Goal: Task Accomplishment & Management: Use online tool/utility

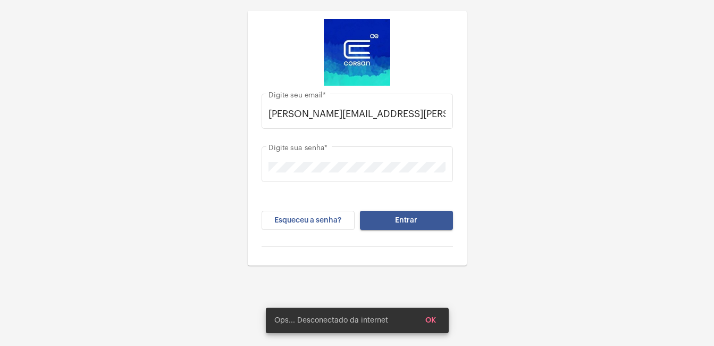
click at [397, 219] on span "Entrar" at bounding box center [406, 219] width 22 height 7
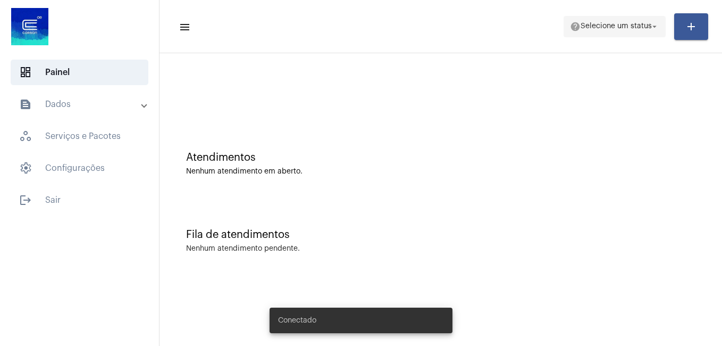
click at [638, 21] on span "help Selecione um status arrow_drop_down" at bounding box center [614, 25] width 89 height 19
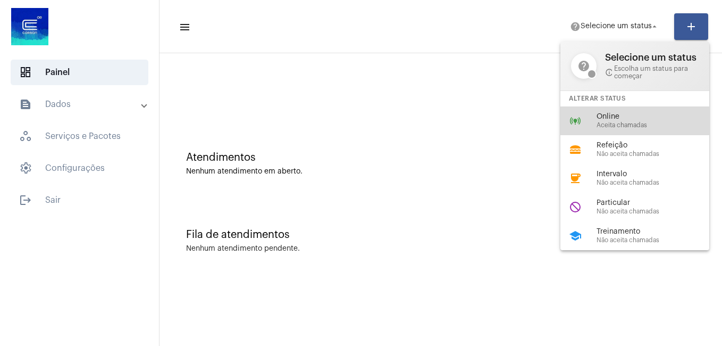
click at [620, 111] on div "online_prediction Online Aceita chamadas" at bounding box center [643, 120] width 166 height 29
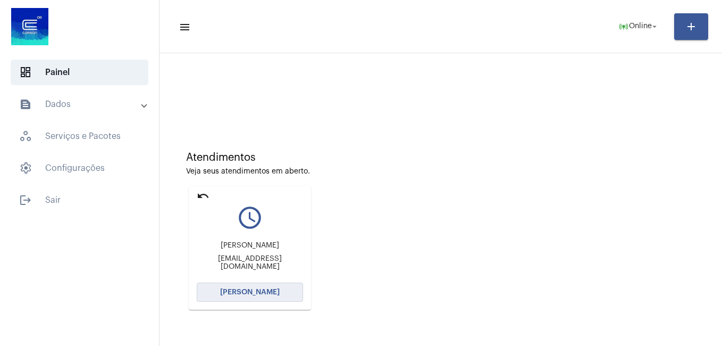
click at [256, 294] on span "[PERSON_NAME]" at bounding box center [250, 291] width 60 height 7
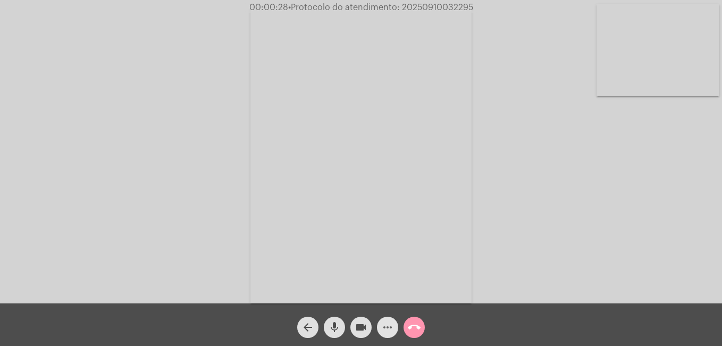
click at [389, 329] on mat-icon "more_horiz" at bounding box center [387, 327] width 13 height 13
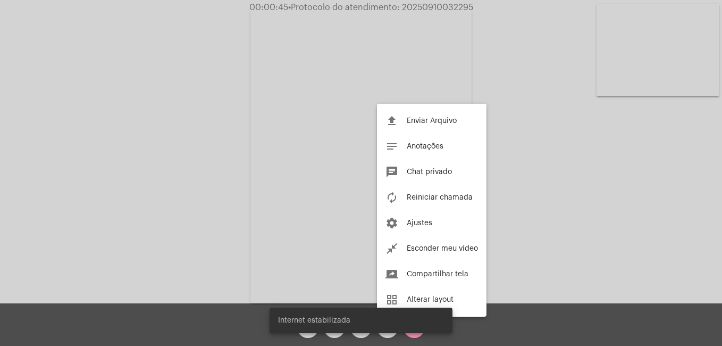
click at [389, 332] on snack-bar-container "Internet estabilizada" at bounding box center [361, 320] width 183 height 26
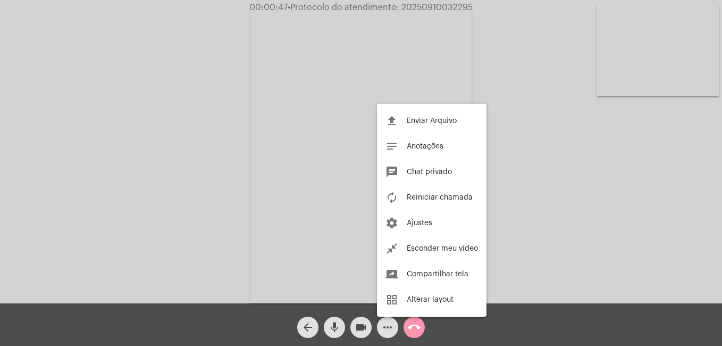
click at [383, 326] on div at bounding box center [361, 173] width 722 height 346
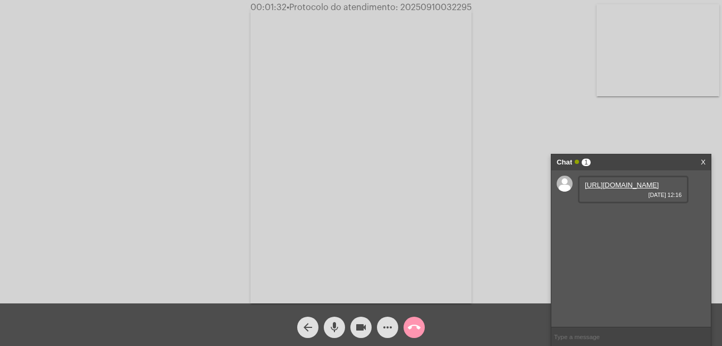
click at [591, 189] on link "https://neft-transfer-bucket.s3.amazonaws.com/temp-7abb4675-b2aa-020a-4540-de79…" at bounding box center [622, 185] width 74 height 8
click at [611, 219] on link "https://neft-transfer-bucket.s3.amazonaws.com/temp-307dc2d7-f34c-ae4d-672c-a15a…" at bounding box center [622, 215] width 74 height 8
click at [417, 325] on mat-icon "call_end" at bounding box center [414, 327] width 13 height 13
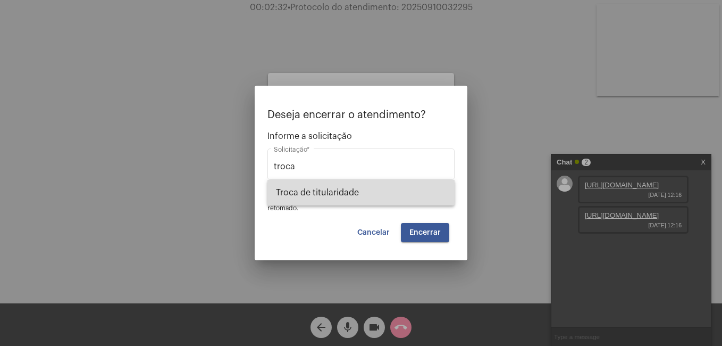
click at [343, 186] on span "Troca de titularidade" at bounding box center [361, 193] width 170 height 26
type input "Troca de titularidade"
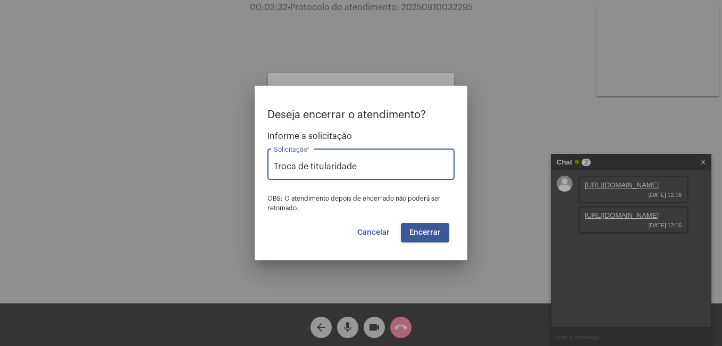
click at [432, 238] on button "Encerrar" at bounding box center [425, 232] width 48 height 19
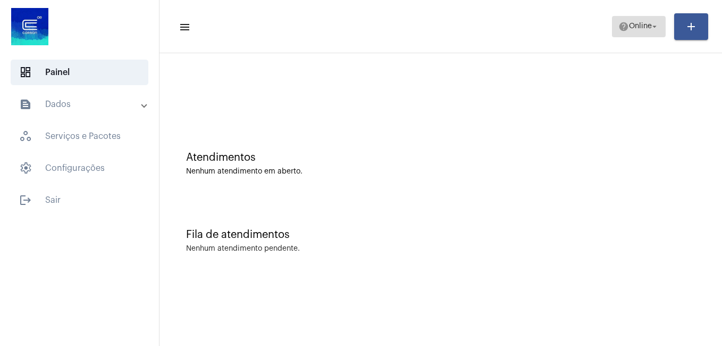
click at [650, 27] on mat-icon "arrow_drop_down" at bounding box center [655, 27] width 10 height 10
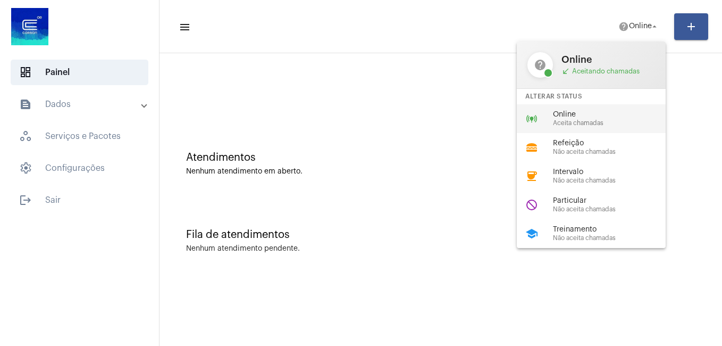
click at [592, 111] on span "Online" at bounding box center [613, 115] width 121 height 8
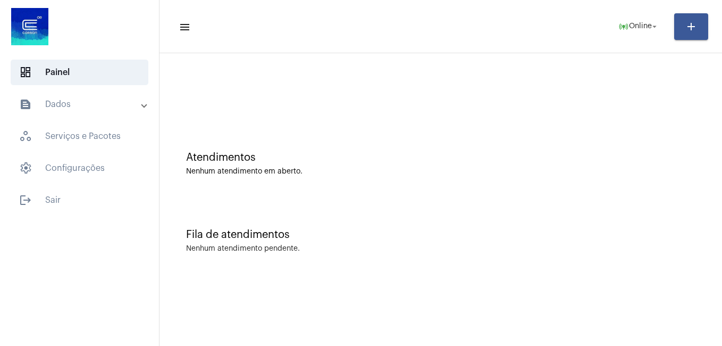
click at [95, 109] on mat-panel-title "text_snippet_outlined Dados" at bounding box center [80, 104] width 123 height 13
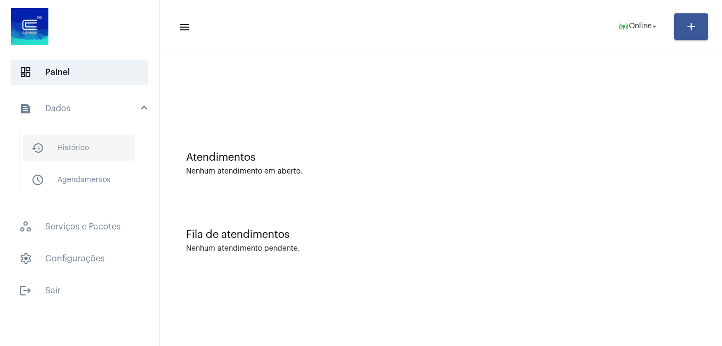
click at [100, 136] on span "history_outlined Histórico" at bounding box center [79, 148] width 112 height 26
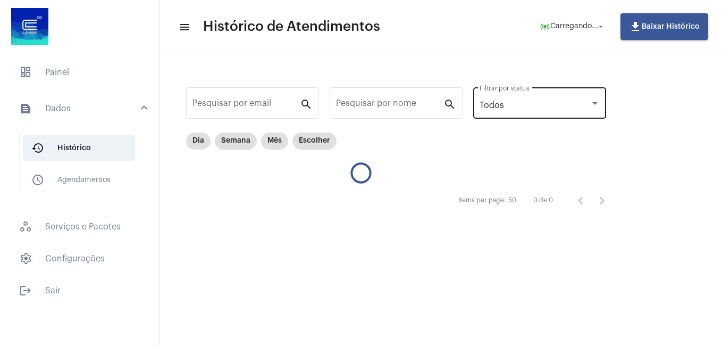
click at [536, 114] on div "Todos Filtrar por status" at bounding box center [540, 101] width 120 height 33
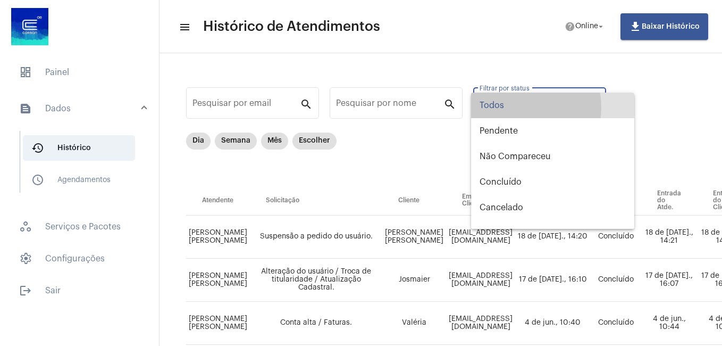
click at [512, 107] on span "Todos" at bounding box center [553, 106] width 146 height 26
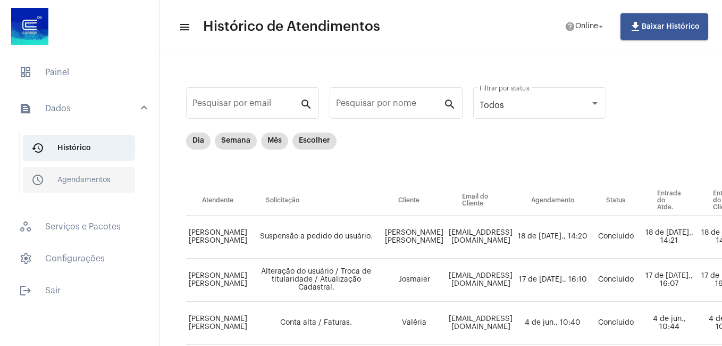
click at [77, 181] on span "schedule_outlined Agendamentos" at bounding box center [79, 180] width 112 height 26
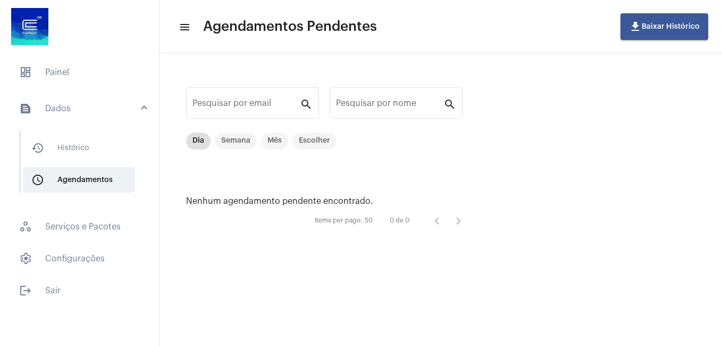
click at [76, 118] on mat-expansion-panel-header "text_snippet_outlined Dados" at bounding box center [82, 108] width 153 height 34
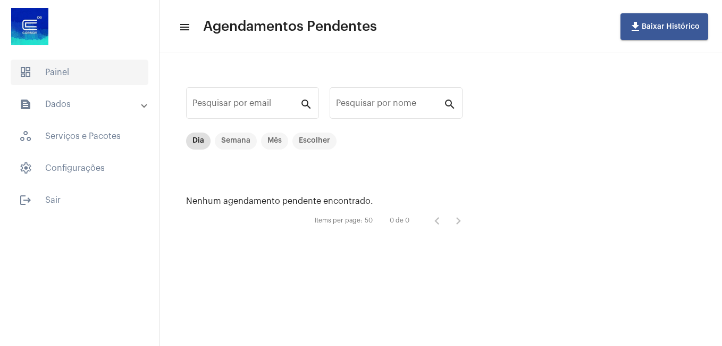
click at [87, 62] on span "dashboard Painel" at bounding box center [80, 73] width 138 height 26
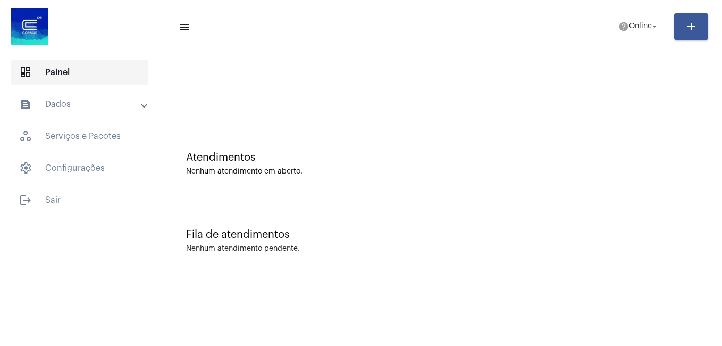
click at [114, 83] on span "dashboard Painel" at bounding box center [80, 73] width 138 height 26
click at [106, 94] on mat-expansion-panel-header "text_snippet_outlined Dados" at bounding box center [82, 104] width 153 height 26
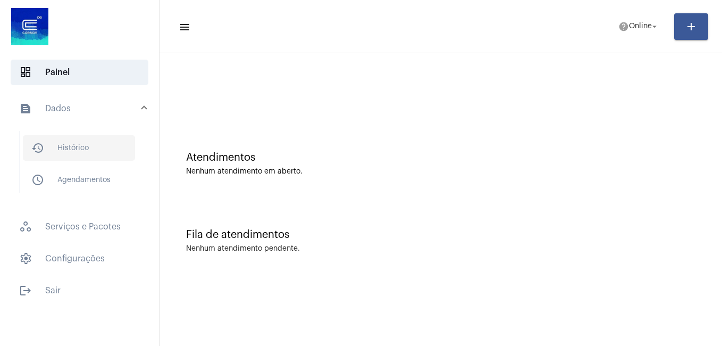
click at [112, 143] on span "history_outlined Histórico" at bounding box center [79, 148] width 112 height 26
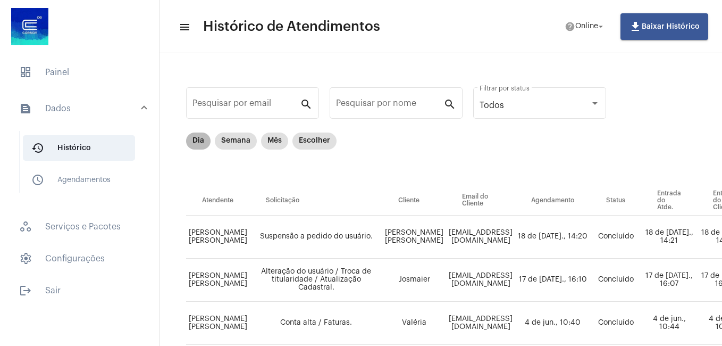
click at [184, 140] on div "Dia Semana Mês Escolher" at bounding box center [261, 140] width 155 height 21
click at [191, 140] on mat-chip "Dia" at bounding box center [198, 140] width 24 height 17
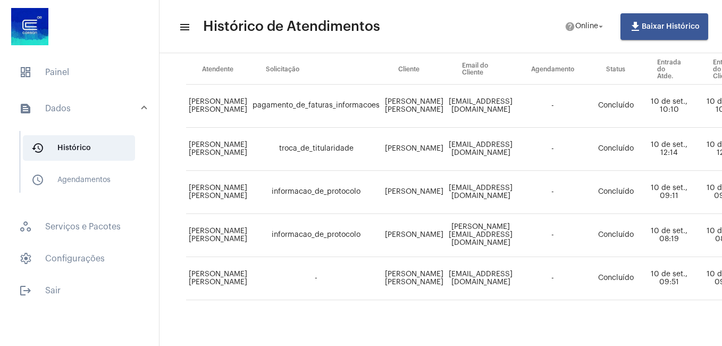
scroll to position [149, 0]
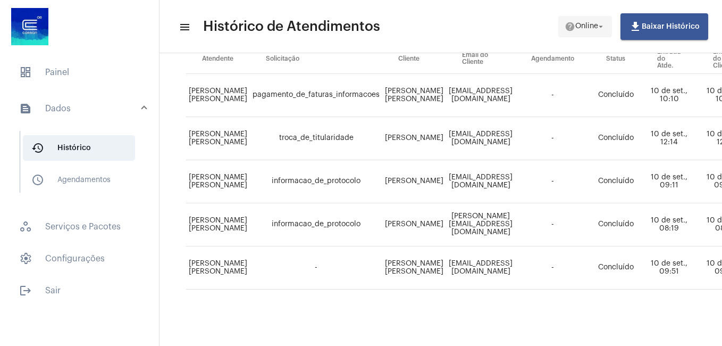
click at [572, 29] on mat-icon "help" at bounding box center [570, 26] width 11 height 11
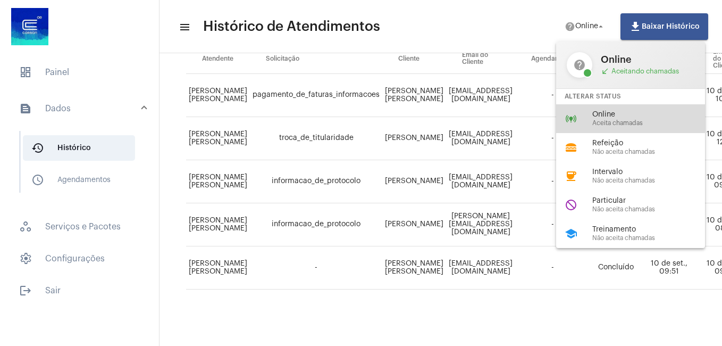
click at [604, 114] on span "Online" at bounding box center [652, 115] width 121 height 8
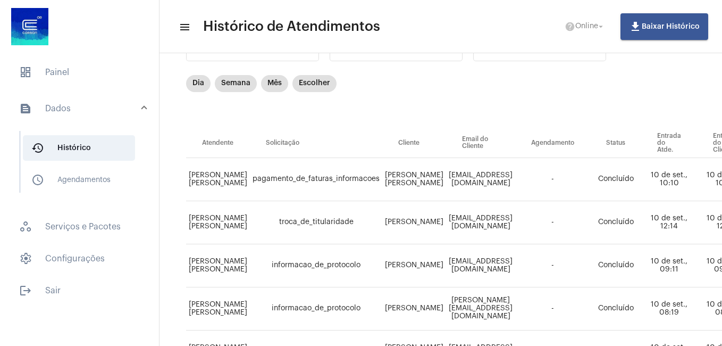
scroll to position [0, 0]
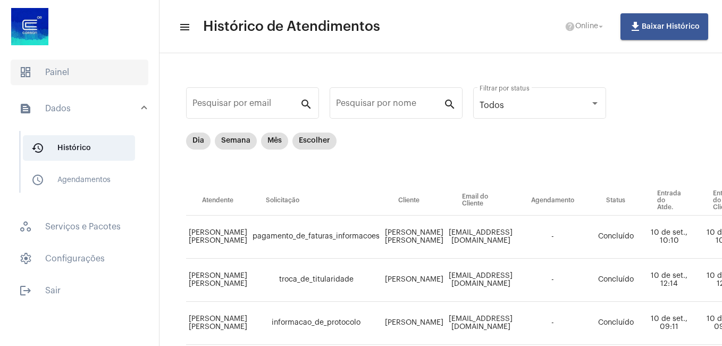
click at [73, 81] on span "dashboard Painel" at bounding box center [80, 73] width 138 height 26
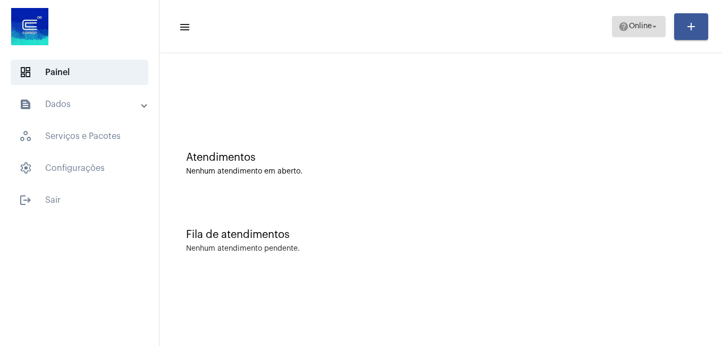
click at [624, 27] on mat-icon "help" at bounding box center [623, 26] width 11 height 11
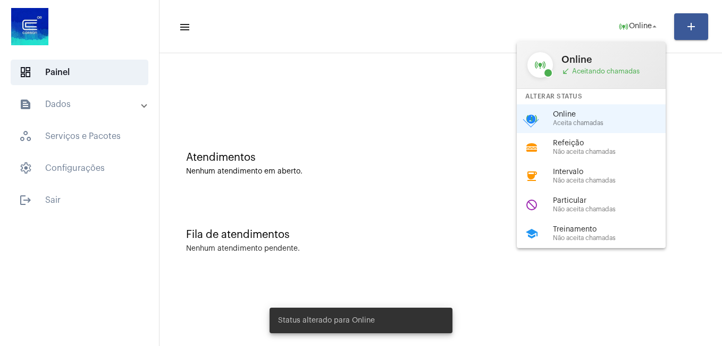
click at [567, 110] on div "online_prediction Online Aceita chamadas check_circle" at bounding box center [600, 118] width 166 height 29
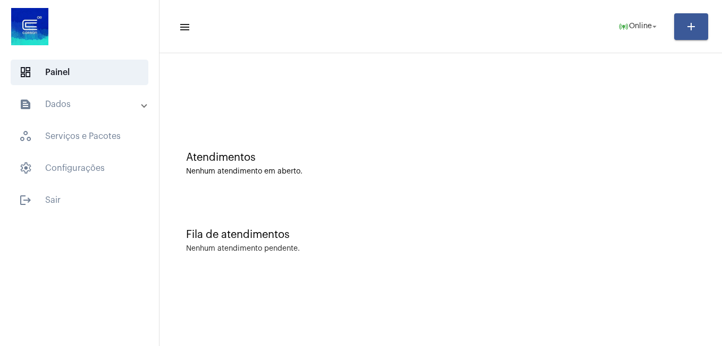
click at [95, 95] on mat-expansion-panel-header "text_snippet_outlined Dados" at bounding box center [82, 104] width 153 height 26
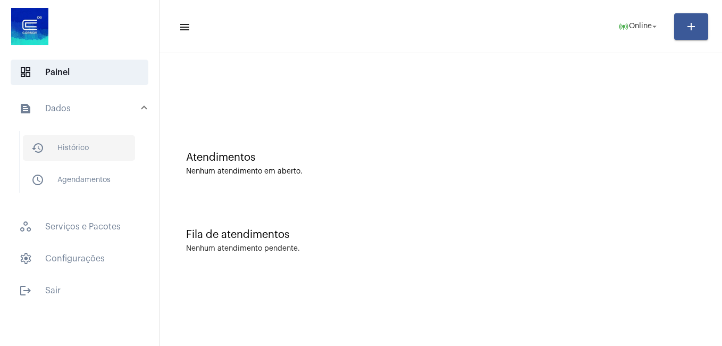
click at [92, 146] on span "history_outlined Histórico" at bounding box center [79, 148] width 112 height 26
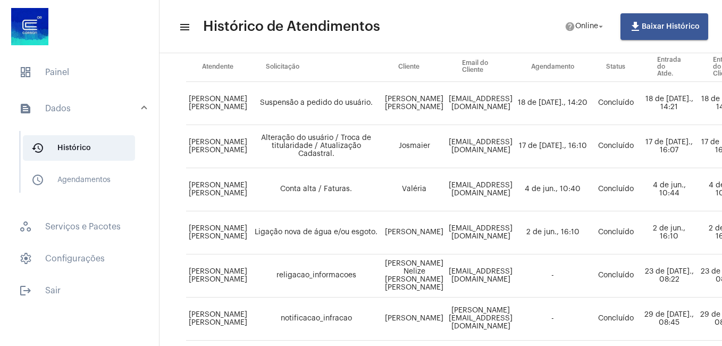
scroll to position [160, 0]
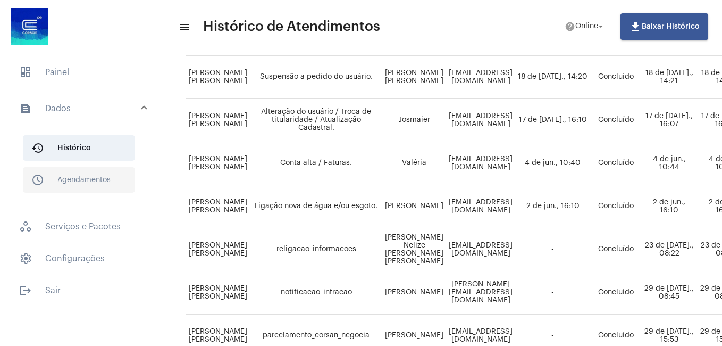
click at [70, 179] on span "schedule_outlined Agendamentos" at bounding box center [79, 180] width 112 height 26
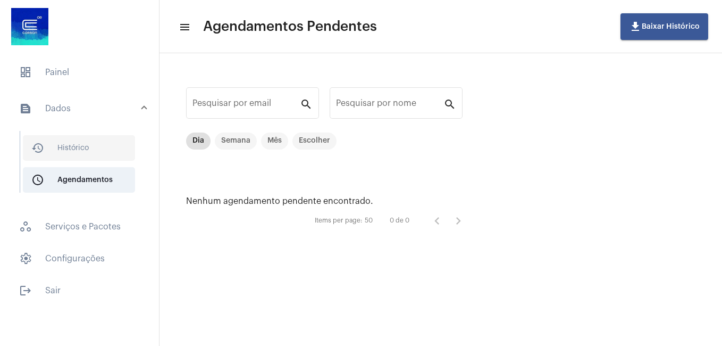
click at [90, 152] on span "history_outlined Histórico" at bounding box center [79, 148] width 112 height 26
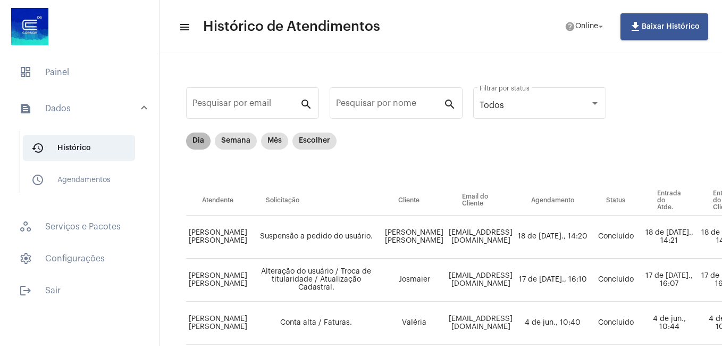
click at [189, 138] on mat-chip "Dia" at bounding box center [198, 140] width 24 height 17
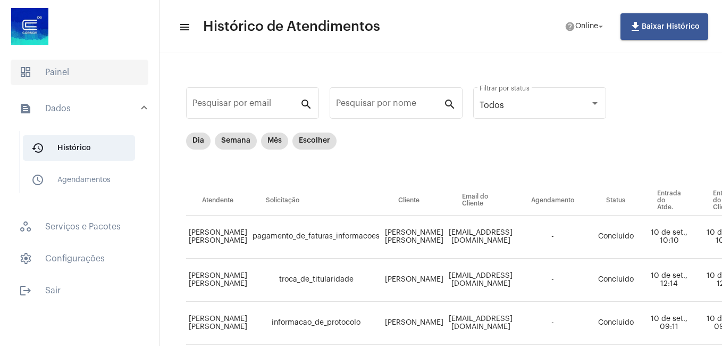
click at [78, 78] on span "dashboard Painel" at bounding box center [80, 73] width 138 height 26
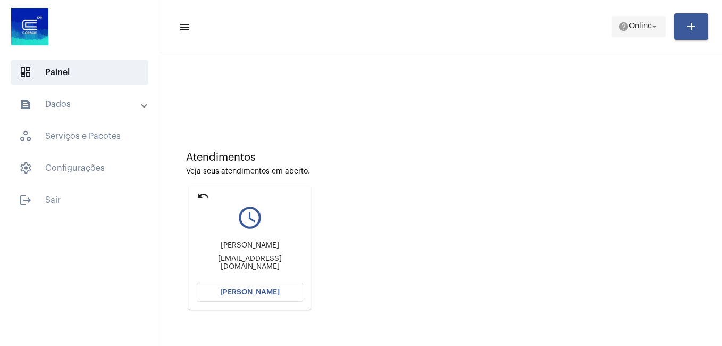
click at [633, 30] on span "Online" at bounding box center [640, 26] width 23 height 7
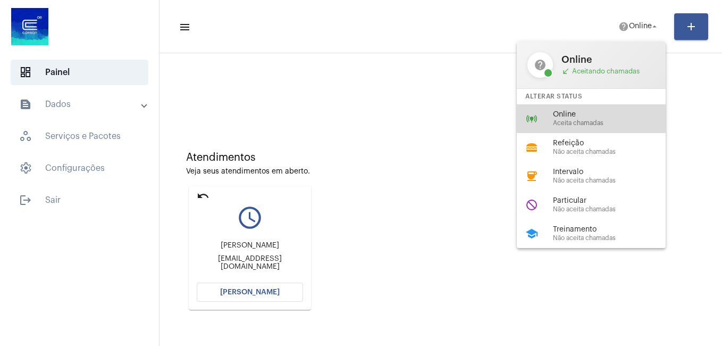
click at [596, 112] on span "Online" at bounding box center [613, 115] width 121 height 8
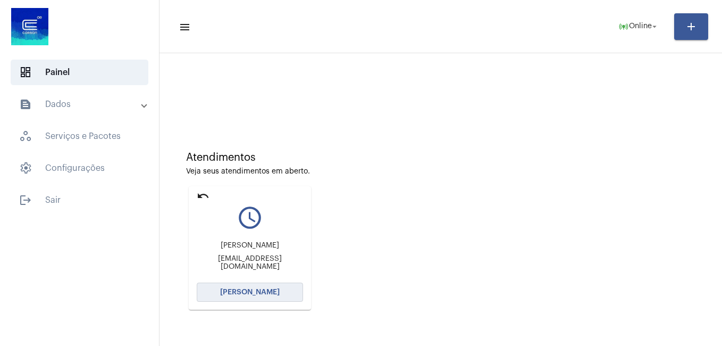
click at [267, 292] on span "[PERSON_NAME]" at bounding box center [250, 291] width 60 height 7
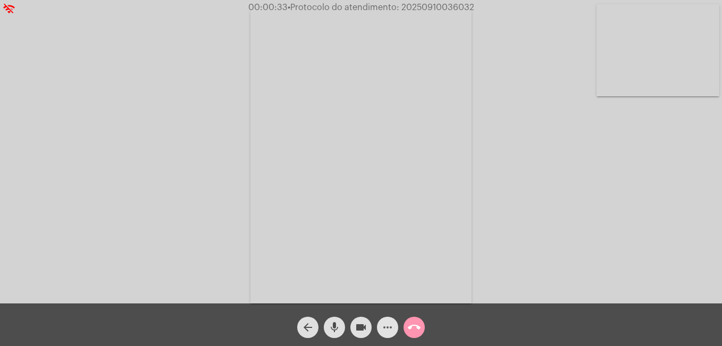
click at [390, 331] on mat-icon "more_horiz" at bounding box center [387, 327] width 13 height 13
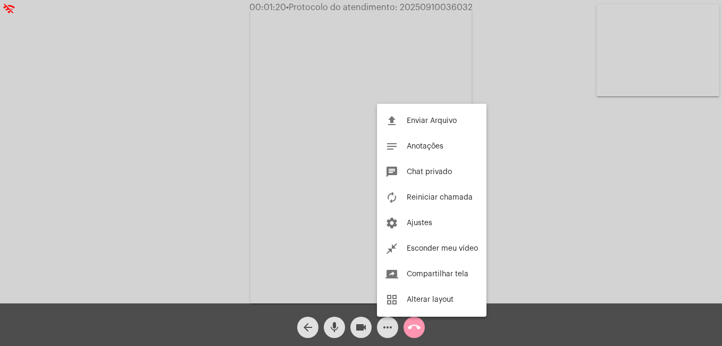
click at [413, 336] on div at bounding box center [361, 173] width 722 height 346
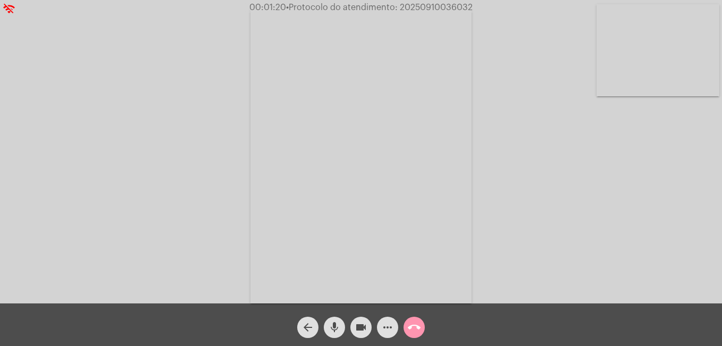
click at [415, 328] on mat-icon "call_end" at bounding box center [414, 327] width 13 height 13
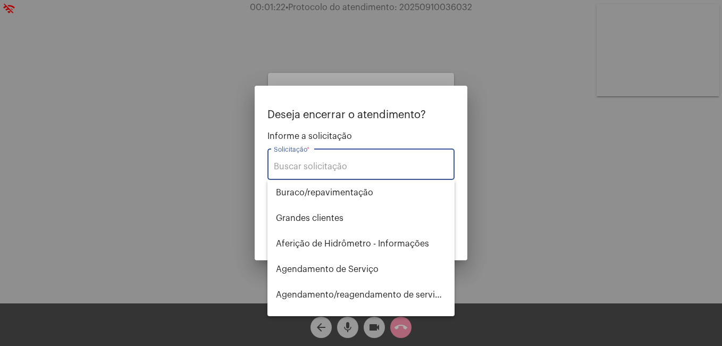
click at [353, 166] on input "Solicitação *" at bounding box center [361, 167] width 174 height 10
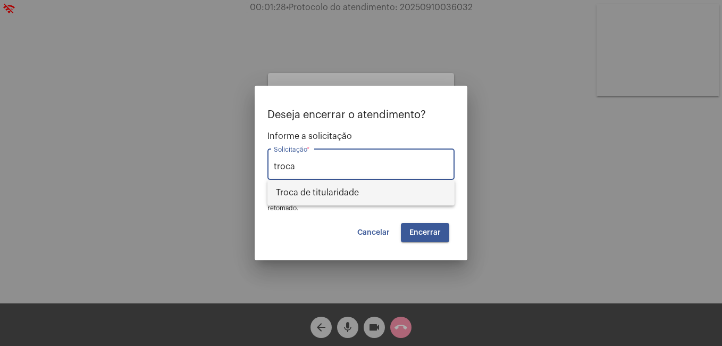
type input "Troca de titularidade"
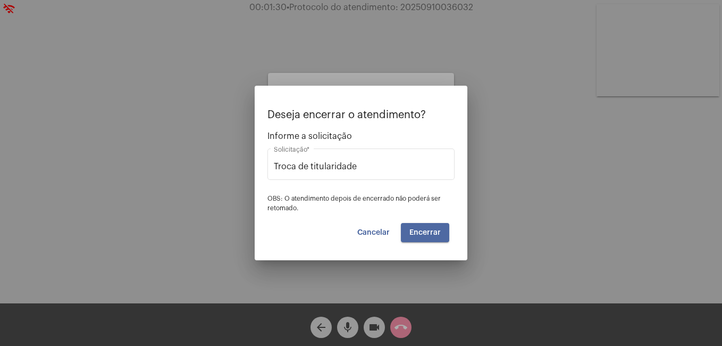
click at [435, 236] on span "Encerrar" at bounding box center [424, 232] width 31 height 7
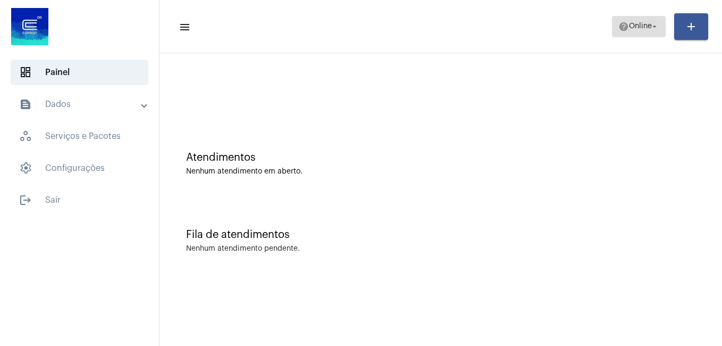
click at [633, 33] on span "help Online arrow_drop_down" at bounding box center [638, 25] width 41 height 19
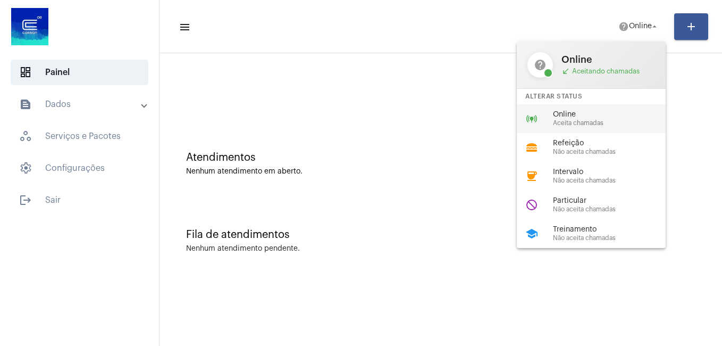
click at [555, 116] on span "Online" at bounding box center [613, 115] width 121 height 8
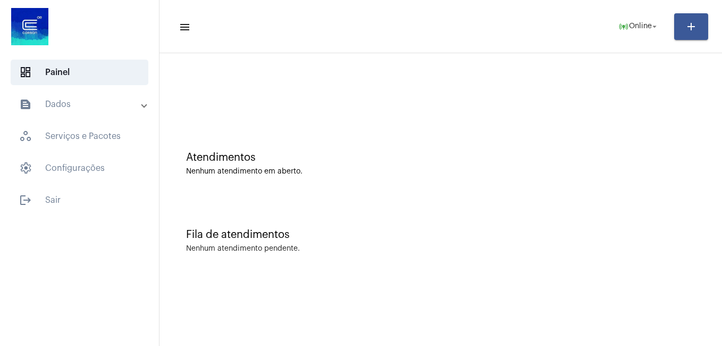
click at [78, 98] on mat-panel-title "text_snippet_outlined Dados" at bounding box center [80, 104] width 123 height 13
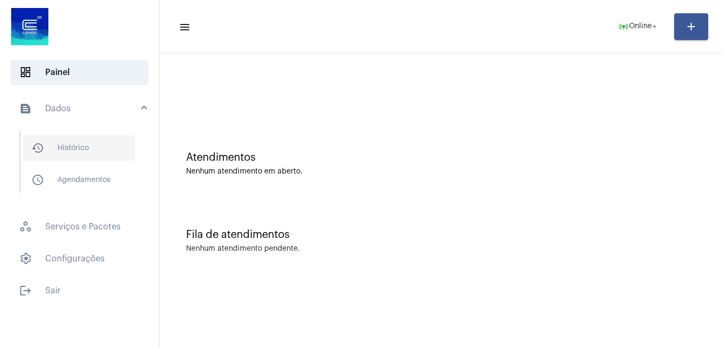
click at [105, 145] on span "history_outlined Histórico" at bounding box center [79, 148] width 112 height 26
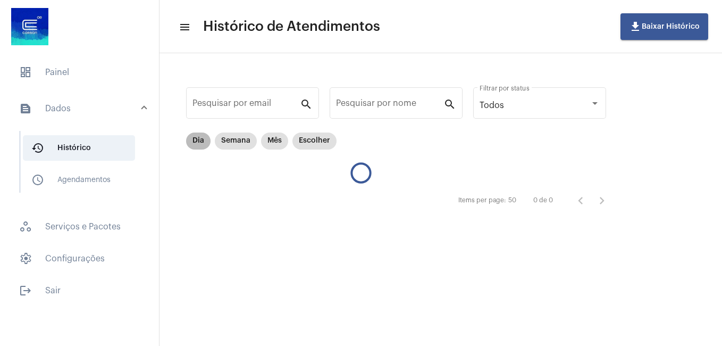
click at [194, 149] on div "Dia Semana Mês Escolher" at bounding box center [261, 140] width 155 height 21
click at [199, 143] on mat-chip "Dia" at bounding box center [198, 140] width 24 height 17
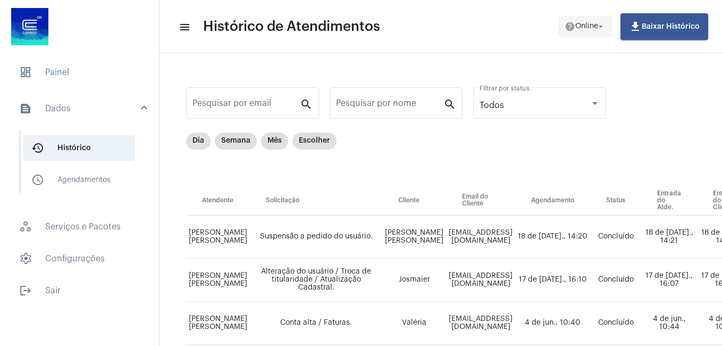
click at [581, 28] on span "Online" at bounding box center [586, 26] width 23 height 7
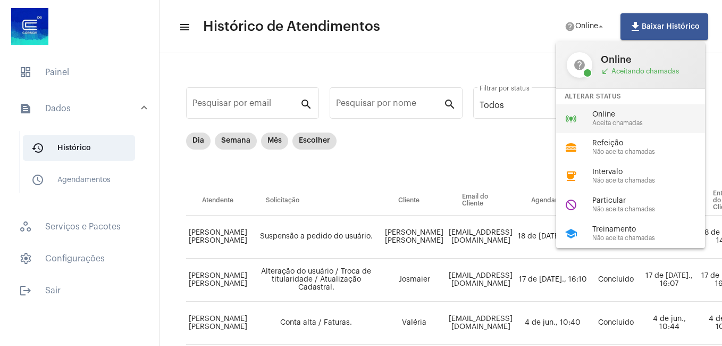
click at [616, 123] on span "Aceita chamadas" at bounding box center [652, 123] width 121 height 7
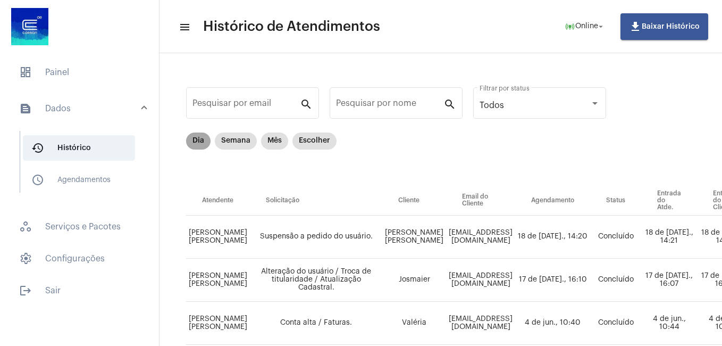
click at [194, 136] on mat-chip "Dia" at bounding box center [198, 140] width 24 height 17
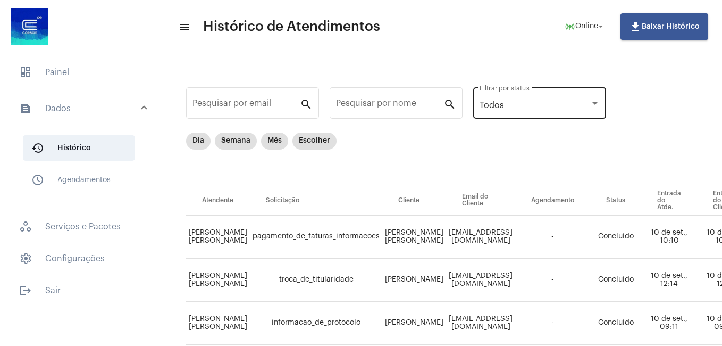
click at [512, 94] on div "Todos Filtrar por status" at bounding box center [540, 101] width 120 height 33
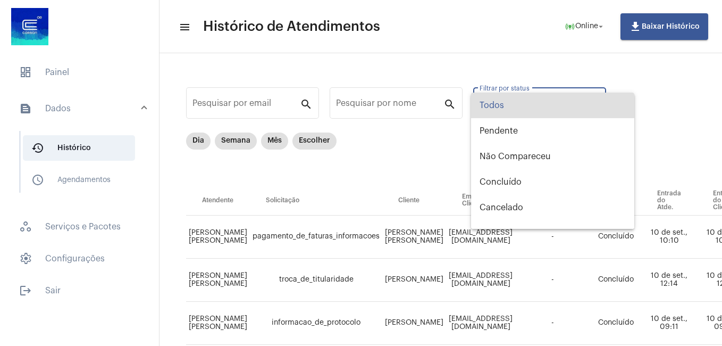
click at [386, 146] on div at bounding box center [361, 173] width 722 height 346
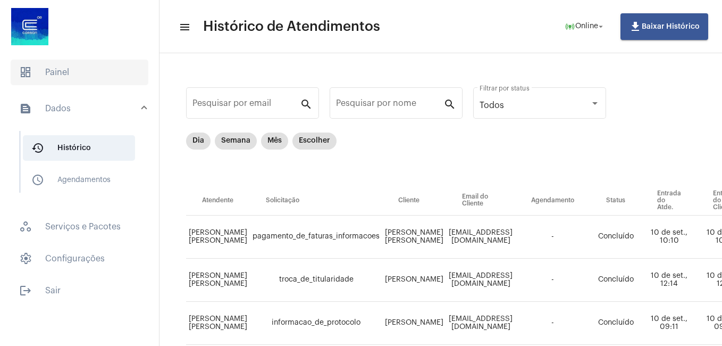
click at [78, 85] on span "dashboard Painel" at bounding box center [80, 73] width 138 height 26
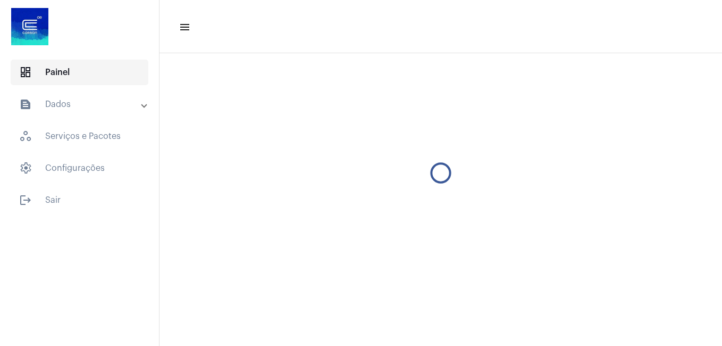
click at [80, 80] on span "dashboard Painel" at bounding box center [80, 73] width 138 height 26
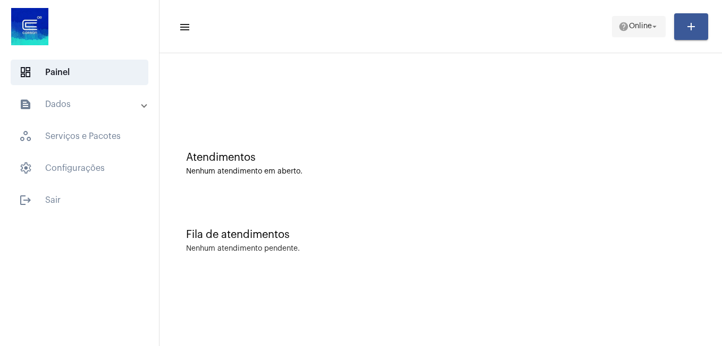
click at [637, 28] on span "Online" at bounding box center [640, 26] width 23 height 7
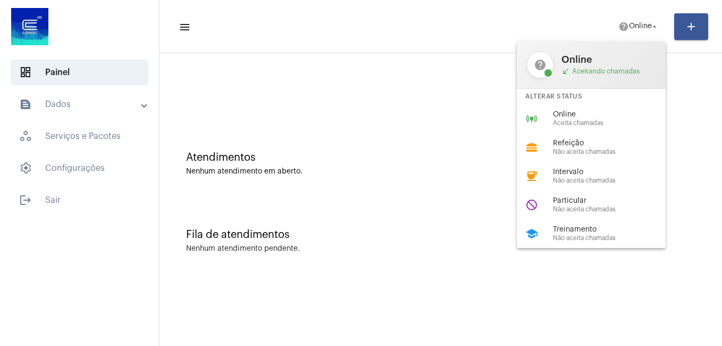
click at [579, 102] on div "Alterar Status" at bounding box center [591, 96] width 149 height 15
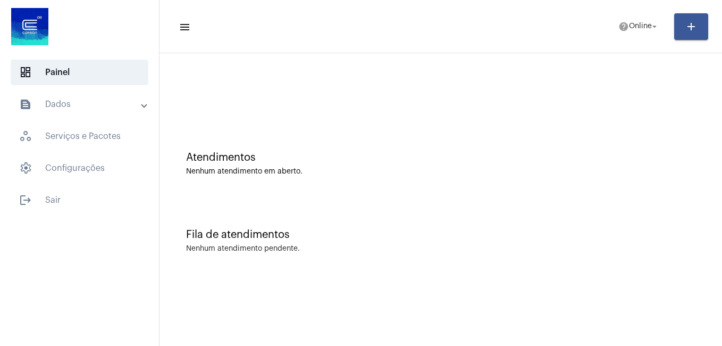
click at [577, 122] on div "Atendimentos Nenhum atendimento em aberto." at bounding box center [441, 158] width 552 height 77
click at [622, 27] on mat-icon "help" at bounding box center [623, 26] width 11 height 11
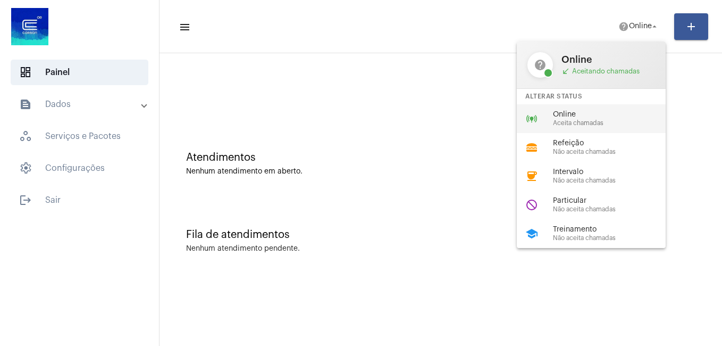
click at [597, 130] on div "online_prediction Online Aceita chamadas" at bounding box center [600, 118] width 166 height 29
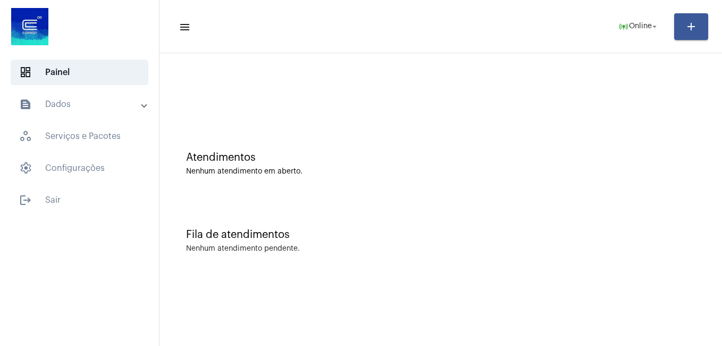
click at [240, 102] on div at bounding box center [441, 88] width 552 height 61
click at [365, 153] on div "Atendimentos" at bounding box center [440, 158] width 509 height 12
click at [642, 29] on span "Online" at bounding box center [640, 26] width 23 height 7
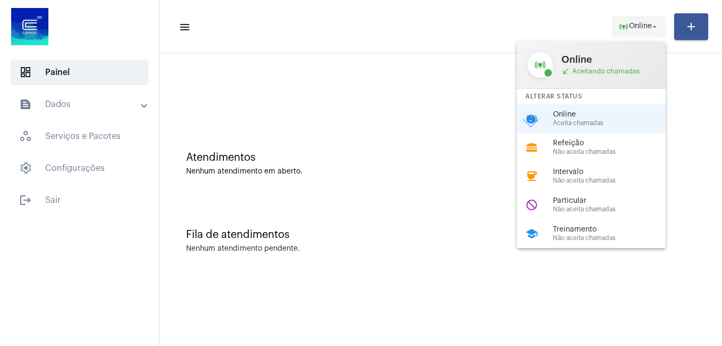
click at [642, 29] on div at bounding box center [361, 173] width 722 height 346
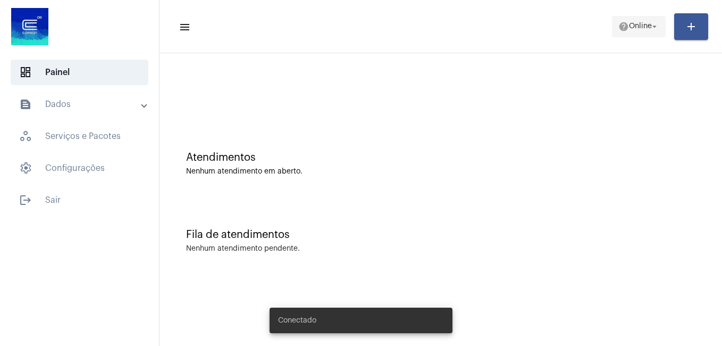
click at [620, 34] on span "help Online arrow_drop_down" at bounding box center [638, 25] width 41 height 19
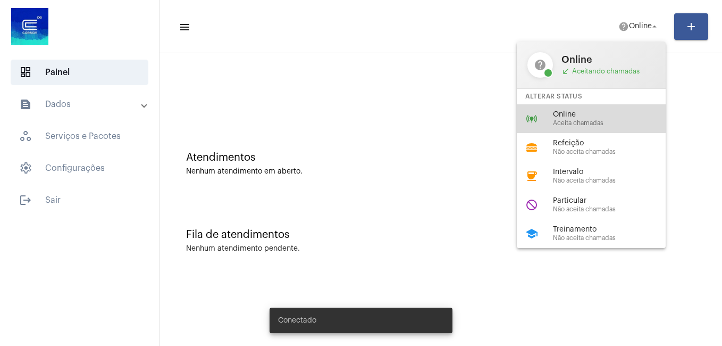
click at [593, 113] on span "Online" at bounding box center [613, 115] width 121 height 8
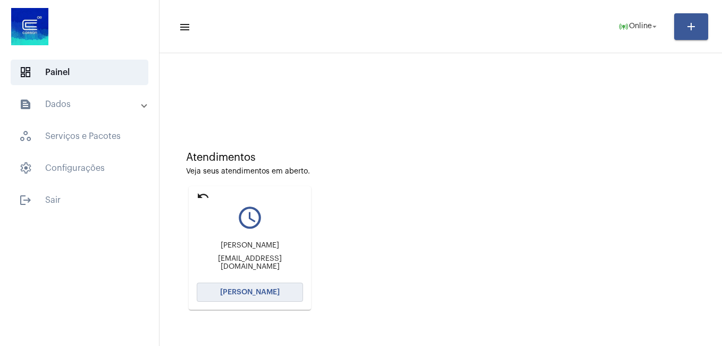
click at [258, 294] on span "[PERSON_NAME]" at bounding box center [250, 291] width 60 height 7
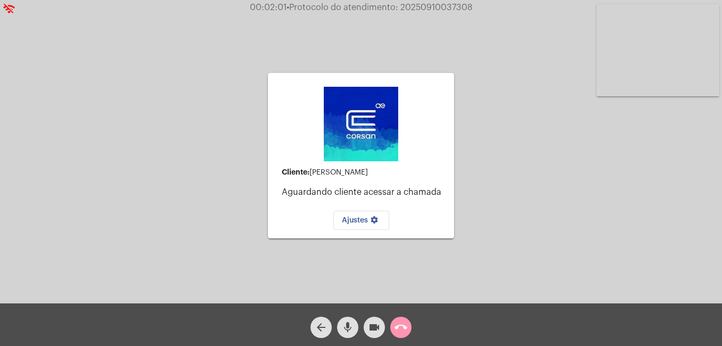
click at [406, 326] on mat-icon "call_end" at bounding box center [401, 327] width 13 height 13
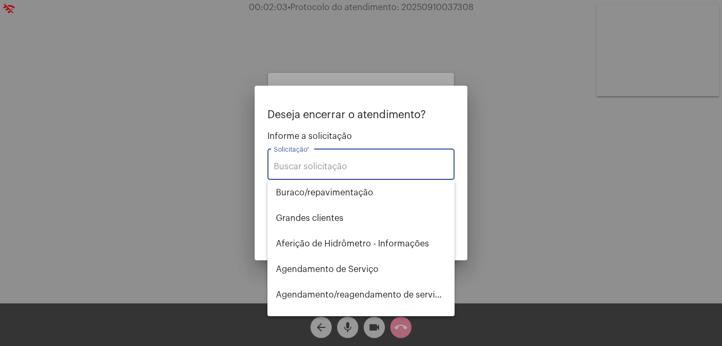
click at [348, 162] on input "Solicitação *" at bounding box center [361, 167] width 174 height 10
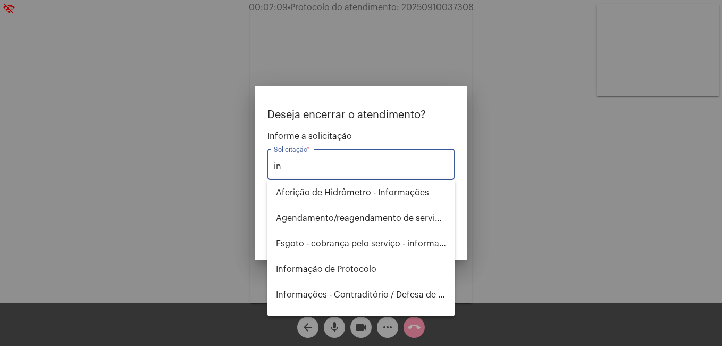
type input "i"
click at [338, 169] on input "inf" at bounding box center [361, 167] width 174 height 10
type input "inf"
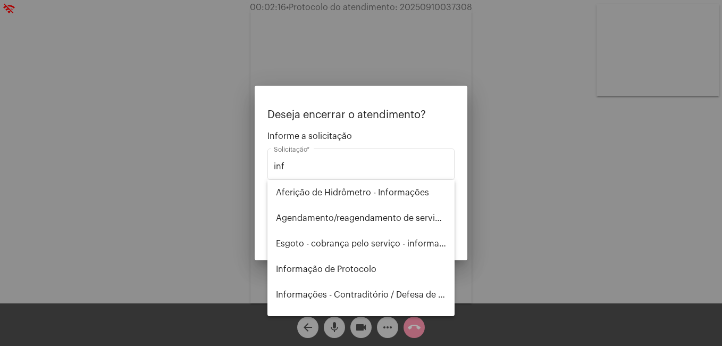
click at [498, 157] on div at bounding box center [361, 173] width 722 height 346
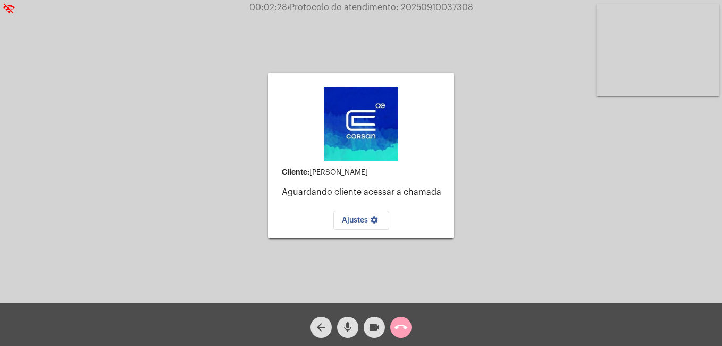
click at [400, 326] on mat-icon "call_end" at bounding box center [401, 327] width 13 height 13
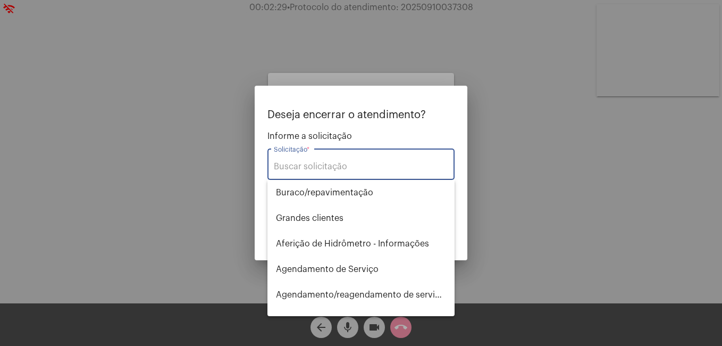
click at [351, 167] on input "Solicitação *" at bounding box center [361, 167] width 174 height 10
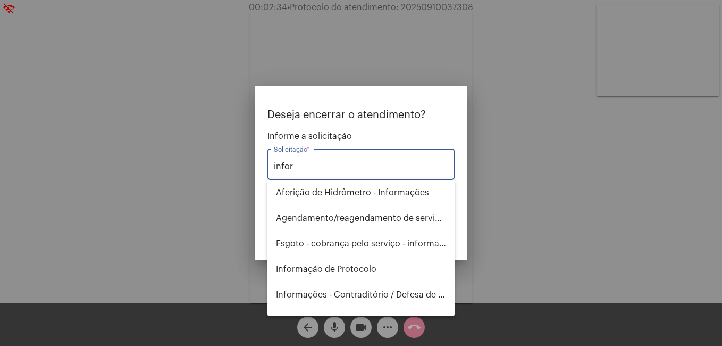
type input "infor"
click at [166, 136] on div at bounding box center [361, 173] width 722 height 346
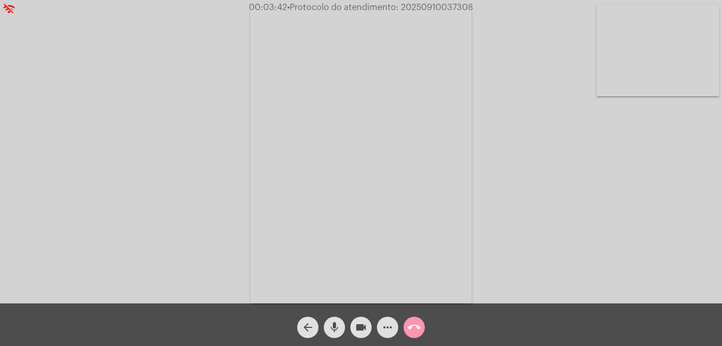
click at [390, 328] on mat-icon "more_horiz" at bounding box center [387, 327] width 13 height 13
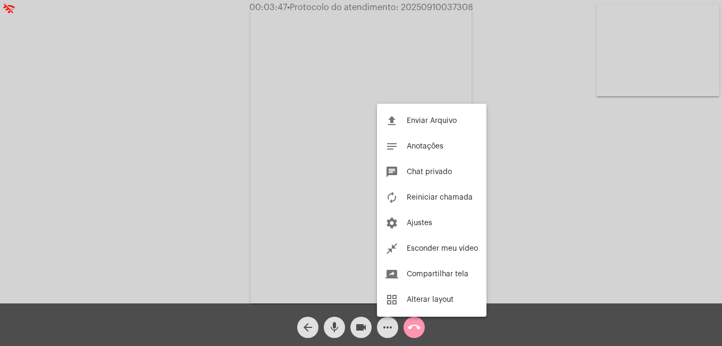
click at [385, 334] on div at bounding box center [361, 173] width 722 height 346
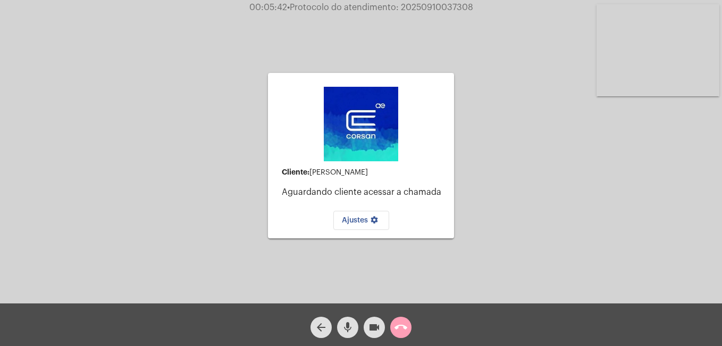
click at [401, 325] on mat-icon "call_end" at bounding box center [401, 327] width 13 height 13
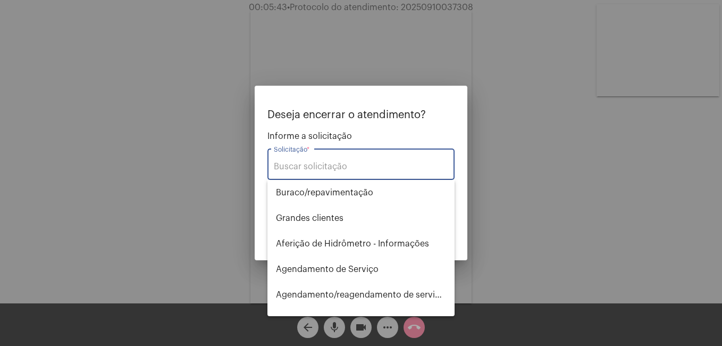
click at [377, 162] on input "Solicitação *" at bounding box center [361, 167] width 174 height 10
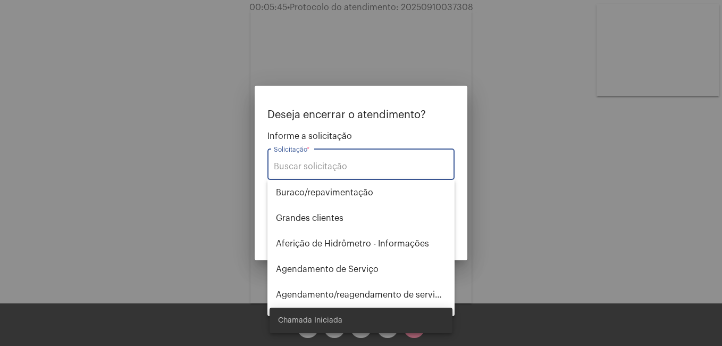
click at [521, 226] on div at bounding box center [361, 173] width 722 height 346
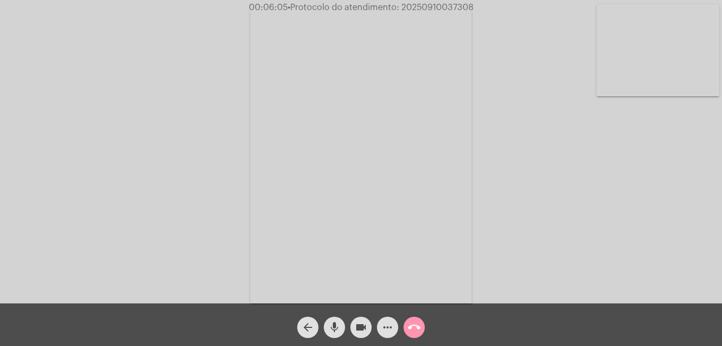
click at [418, 329] on mat-icon "call_end" at bounding box center [414, 327] width 13 height 13
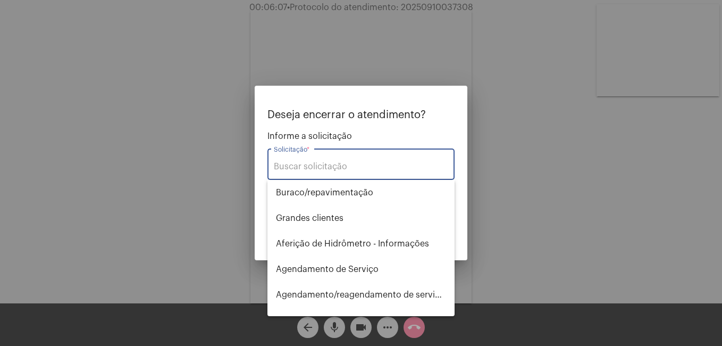
click at [355, 159] on div "Solicitação *" at bounding box center [361, 162] width 174 height 33
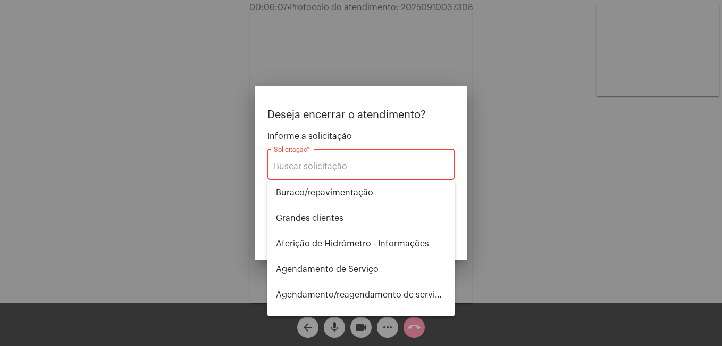
click at [354, 165] on input "Solicitação *" at bounding box center [361, 167] width 174 height 10
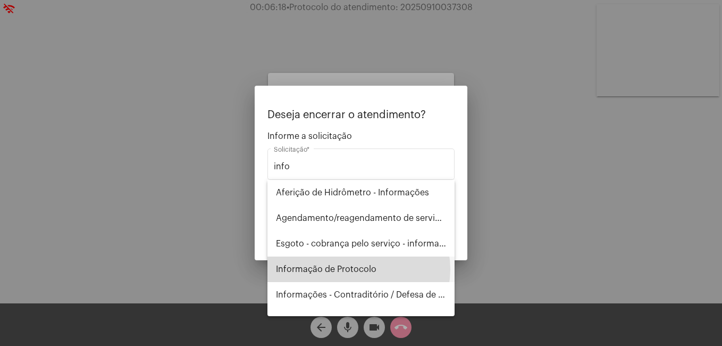
click at [358, 269] on span "Informação de Protocolo" at bounding box center [361, 269] width 170 height 26
type input "Informação de Protocolo"
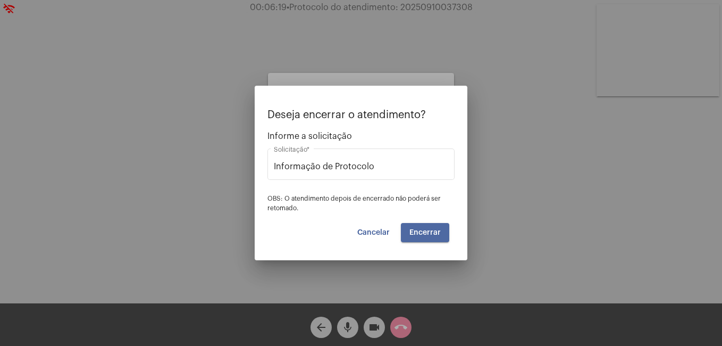
click at [425, 237] on button "Encerrar" at bounding box center [425, 232] width 48 height 19
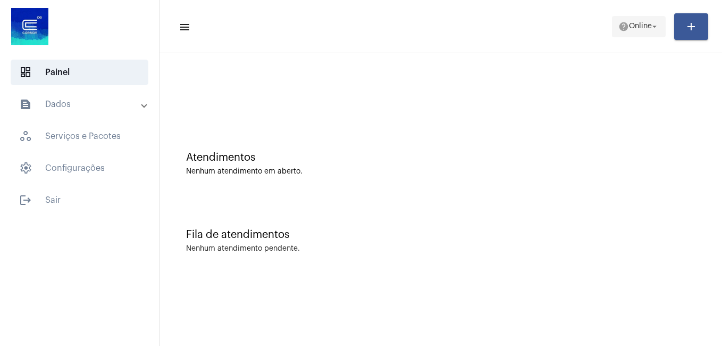
click at [640, 36] on span "help Online arrow_drop_down" at bounding box center [638, 25] width 41 height 19
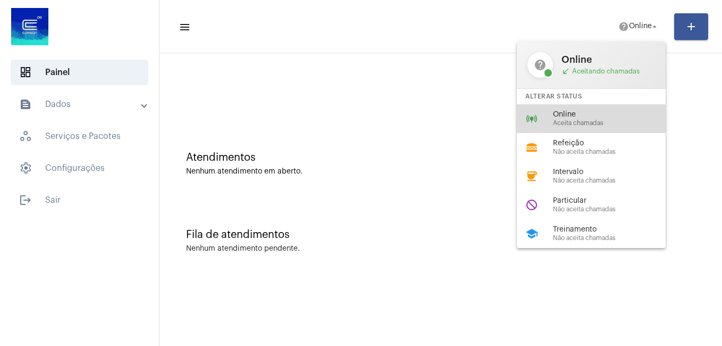
click at [574, 115] on span "Online" at bounding box center [613, 115] width 121 height 8
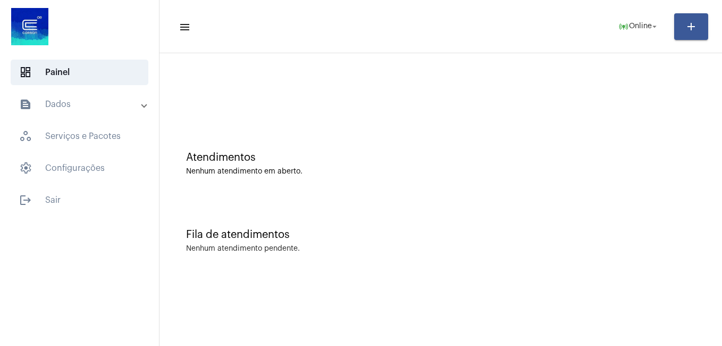
click at [119, 26] on div at bounding box center [79, 27] width 159 height 55
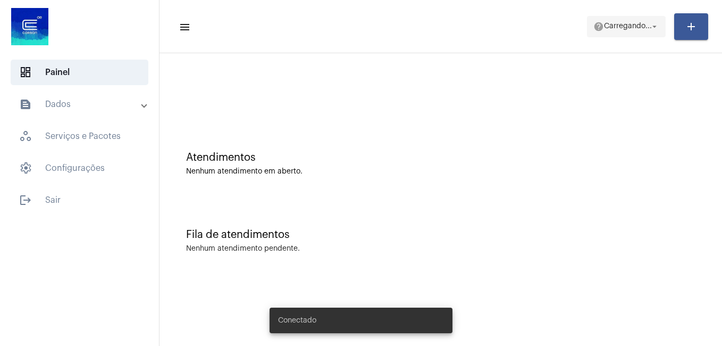
click at [616, 23] on span "Carregando..." at bounding box center [628, 26] width 48 height 7
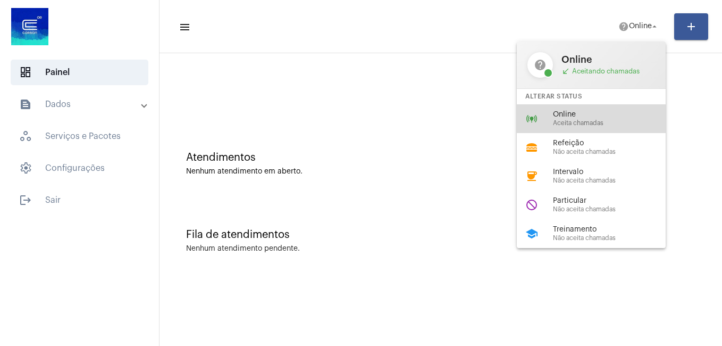
click at [588, 119] on div "Online Aceita chamadas" at bounding box center [613, 119] width 121 height 16
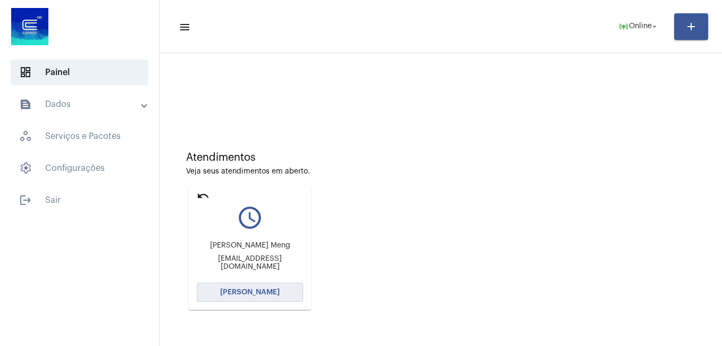
click at [255, 293] on span "[PERSON_NAME]" at bounding box center [250, 291] width 60 height 7
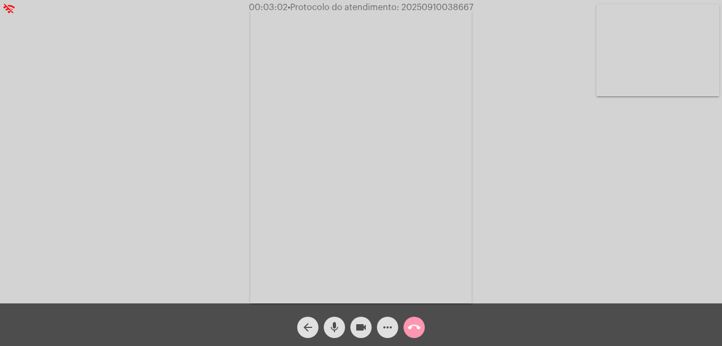
drag, startPoint x: 661, startPoint y: 64, endPoint x: 602, endPoint y: 63, distance: 59.6
click at [586, 70] on div "Acessando Câmera e Microfone..." at bounding box center [361, 154] width 720 height 303
click at [381, 321] on mat-icon "more_horiz" at bounding box center [387, 327] width 13 height 13
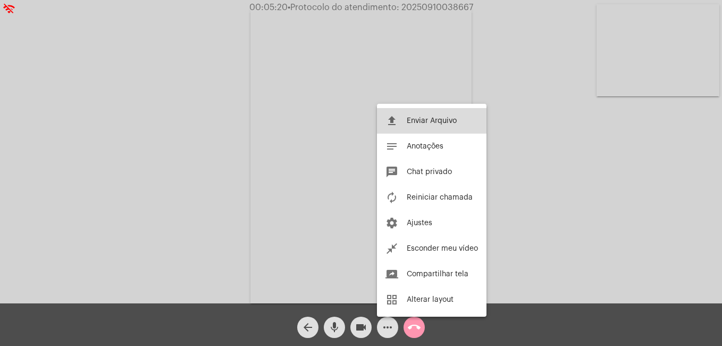
click at [417, 116] on button "file_upload Enviar Arquivo" at bounding box center [432, 121] width 110 height 26
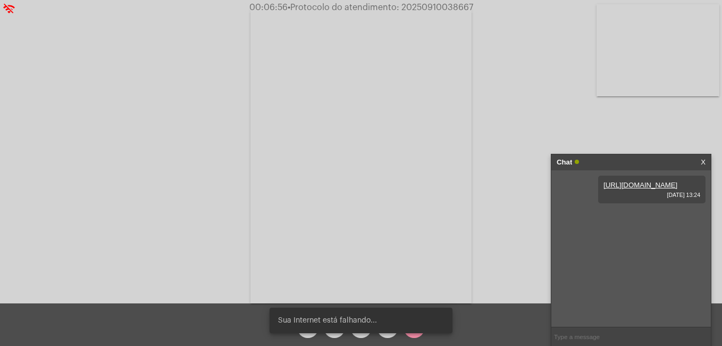
click at [704, 160] on link "X" at bounding box center [703, 162] width 5 height 16
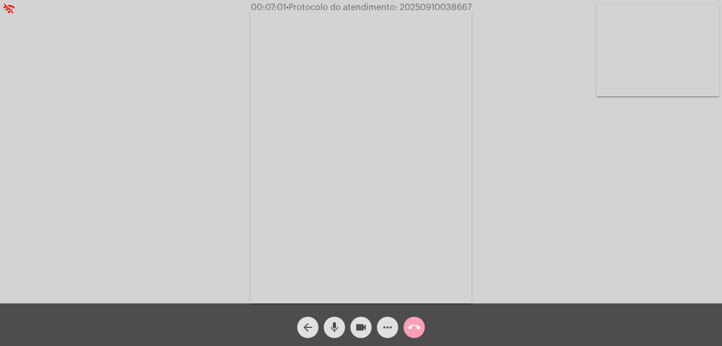
click at [414, 329] on mat-icon "call_end" at bounding box center [414, 327] width 13 height 13
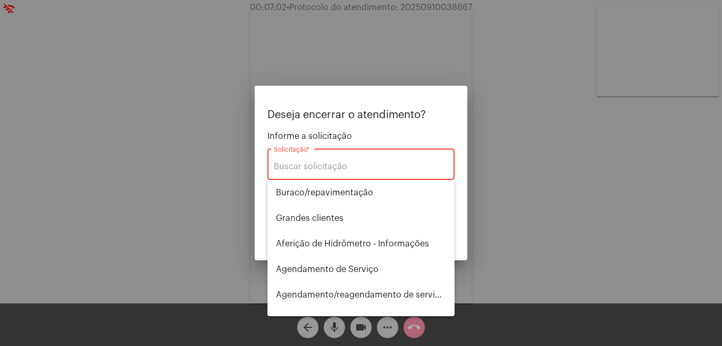
click at [365, 157] on div "Solicitação *" at bounding box center [361, 162] width 174 height 33
click at [364, 167] on input "Solicitação *" at bounding box center [361, 167] width 174 height 10
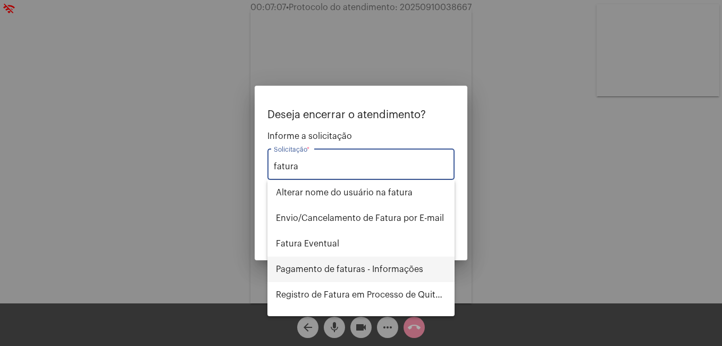
click at [367, 259] on span "Pagamento de faturas - Informações" at bounding box center [361, 269] width 170 height 26
type input "Pagamento de faturas - Informações"
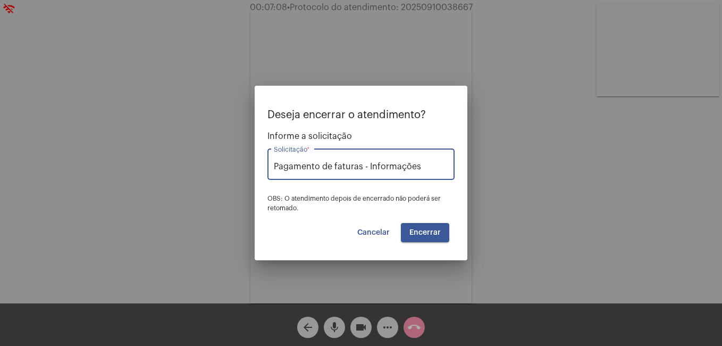
click at [427, 237] on button "Encerrar" at bounding box center [425, 232] width 48 height 19
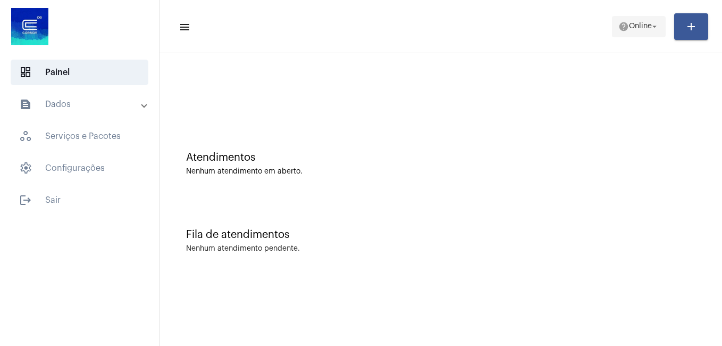
click at [618, 24] on mat-icon "help" at bounding box center [623, 26] width 11 height 11
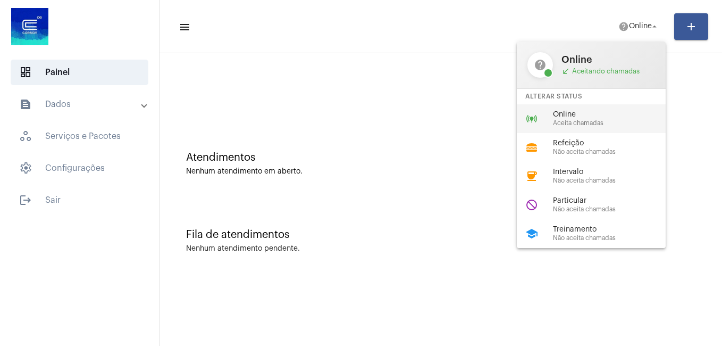
click at [573, 121] on span "Aceita chamadas" at bounding box center [613, 123] width 121 height 7
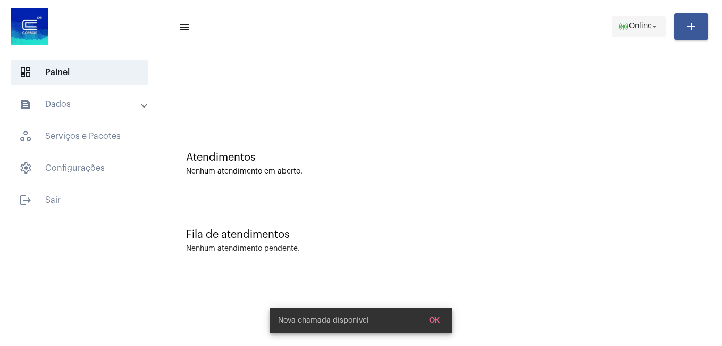
click at [629, 24] on span "Online" at bounding box center [640, 26] width 23 height 7
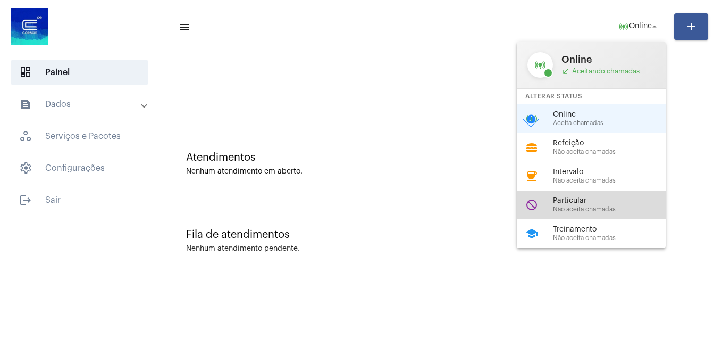
click at [582, 211] on span "Não aceita chamadas" at bounding box center [613, 209] width 121 height 7
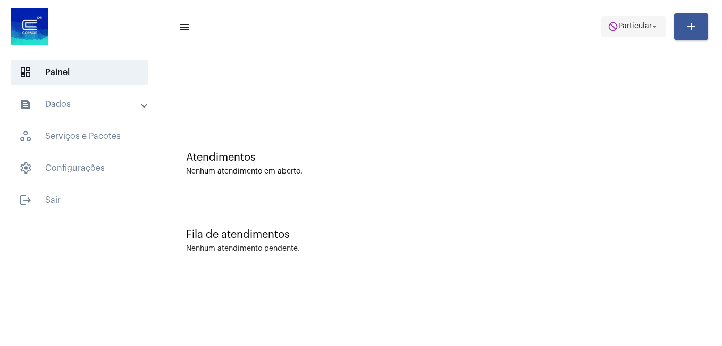
click at [625, 26] on span "Particular" at bounding box center [634, 26] width 33 height 7
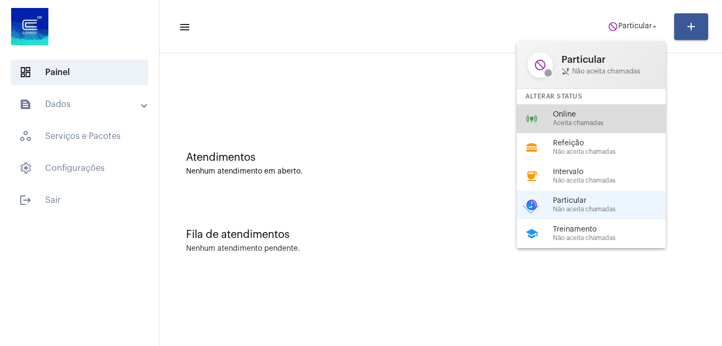
click at [576, 123] on span "Aceita chamadas" at bounding box center [613, 123] width 121 height 7
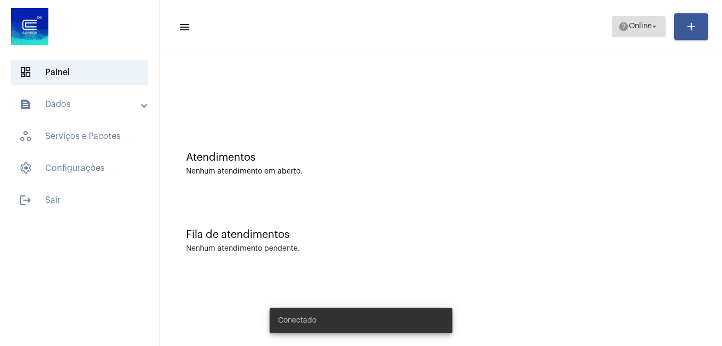
click at [632, 24] on span "Online" at bounding box center [640, 26] width 23 height 7
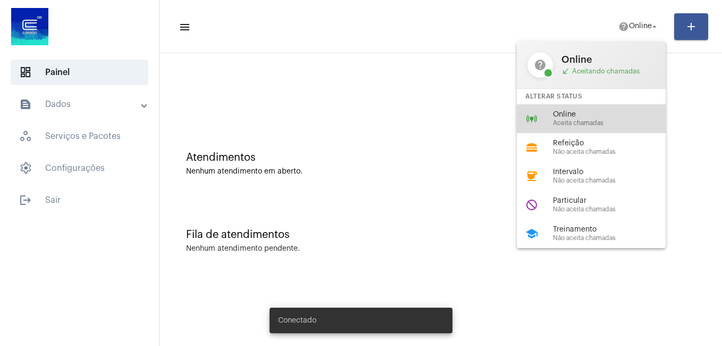
click at [572, 109] on div "online_prediction Online Aceita chamadas" at bounding box center [600, 118] width 166 height 29
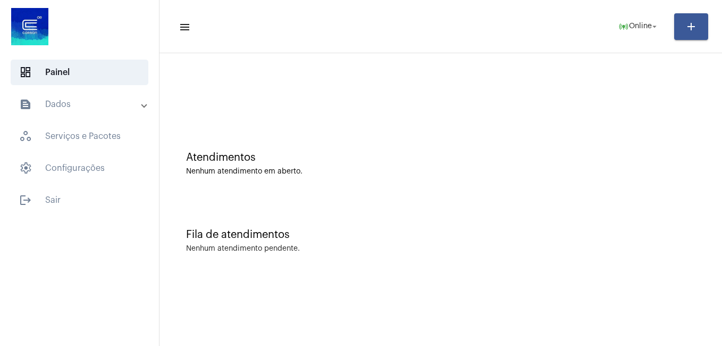
click at [627, 37] on mat-toolbar-row "menu online_prediction Online arrow_drop_down add" at bounding box center [441, 27] width 563 height 34
click at [631, 31] on span "online_prediction Online arrow_drop_down" at bounding box center [638, 25] width 41 height 19
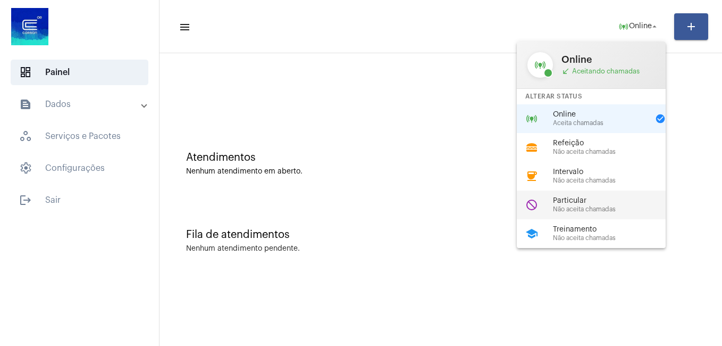
click at [584, 206] on span "Não aceita chamadas" at bounding box center [613, 209] width 121 height 7
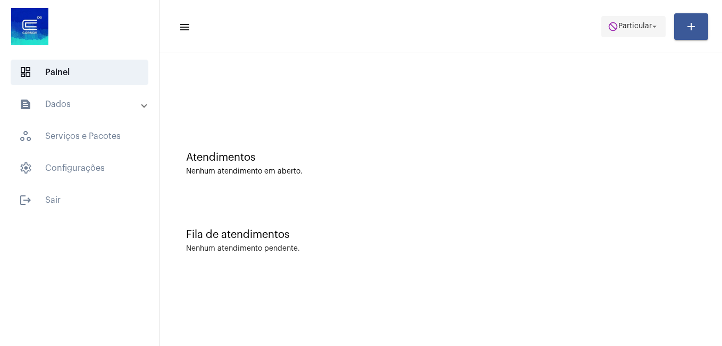
click at [635, 31] on span "do_not_disturb Particular arrow_drop_down" at bounding box center [634, 25] width 52 height 19
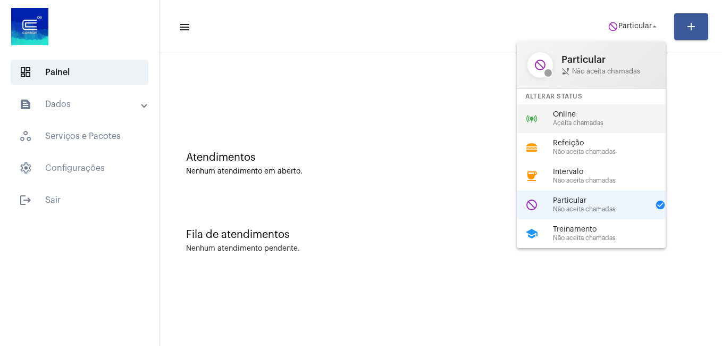
click at [579, 113] on span "Online" at bounding box center [613, 115] width 121 height 8
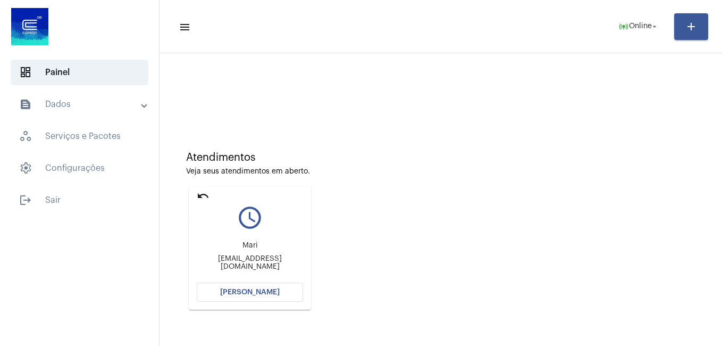
click at [206, 195] on mat-icon "undo" at bounding box center [203, 195] width 13 height 13
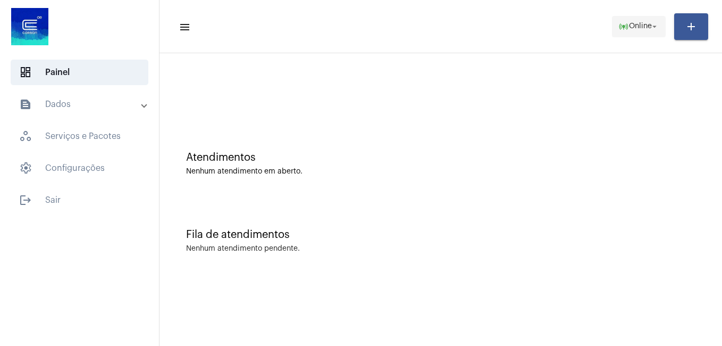
click at [639, 31] on span "online_prediction Online arrow_drop_down" at bounding box center [638, 25] width 41 height 19
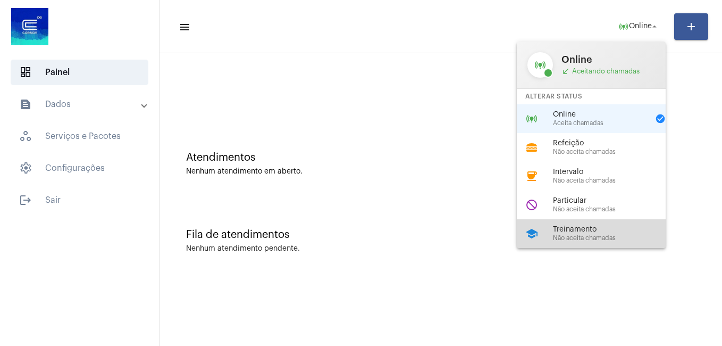
click at [589, 231] on span "Treinamento" at bounding box center [613, 229] width 121 height 8
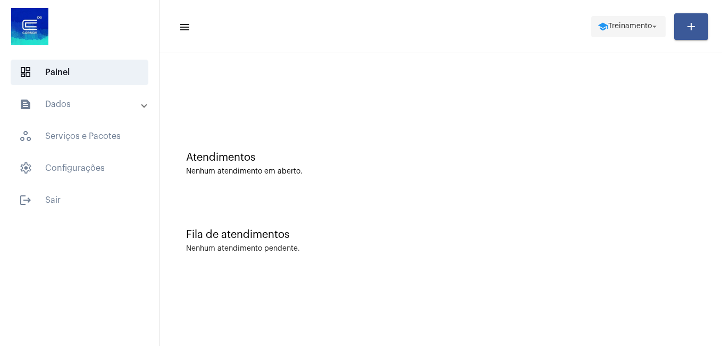
click at [619, 18] on span "school Treinamento arrow_drop_down" at bounding box center [629, 25] width 62 height 19
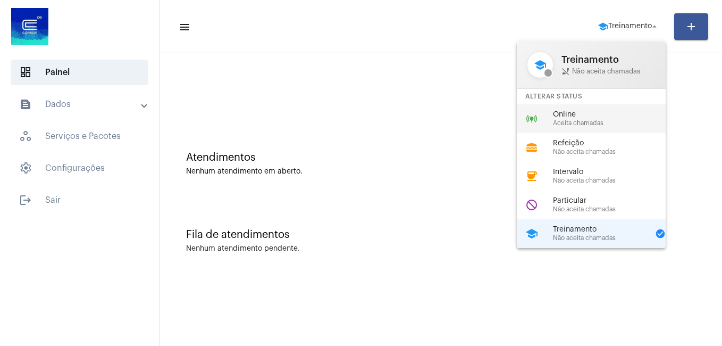
click at [568, 109] on div "online_prediction Online Aceita chamadas" at bounding box center [600, 118] width 166 height 29
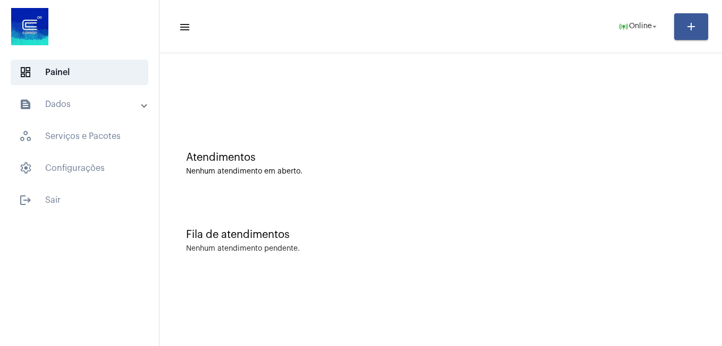
click at [245, 38] on mat-toolbar-row "menu online_prediction Online arrow_drop_down add" at bounding box center [441, 27] width 563 height 34
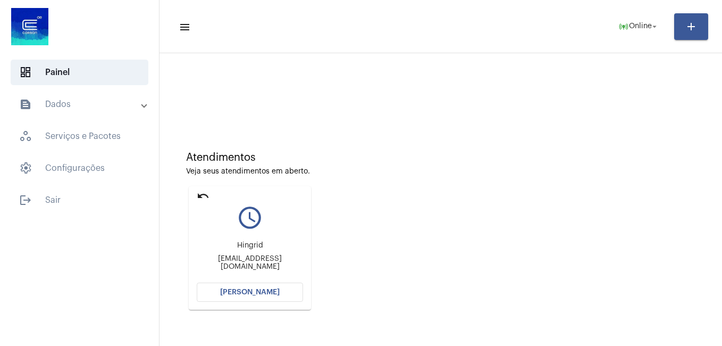
click at [264, 296] on button "[PERSON_NAME]" at bounding box center [250, 291] width 106 height 19
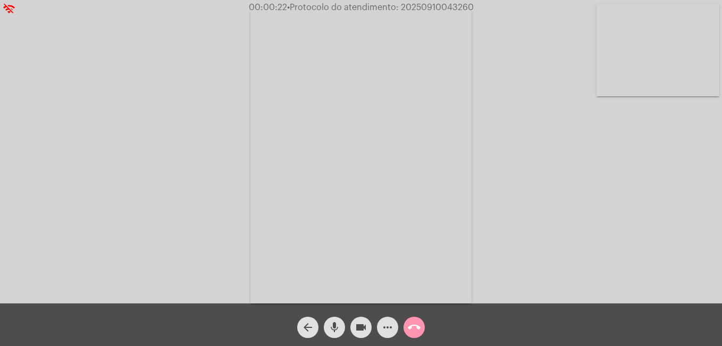
click at [390, 335] on span "more_horiz" at bounding box center [387, 326] width 13 height 21
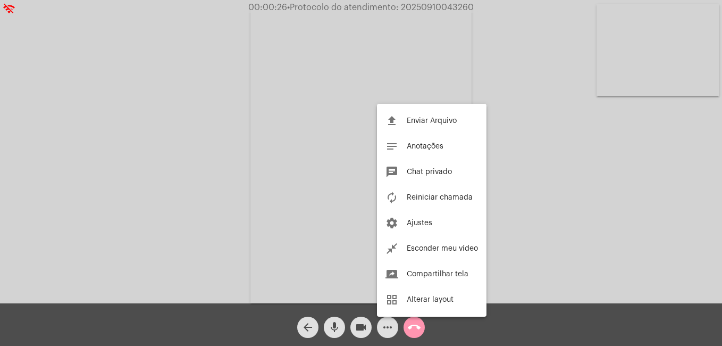
click at [383, 329] on div at bounding box center [361, 173] width 722 height 346
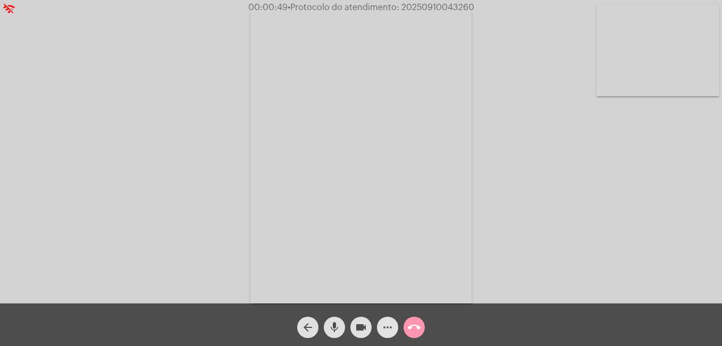
click at [386, 321] on mat-icon "more_horiz" at bounding box center [387, 327] width 13 height 13
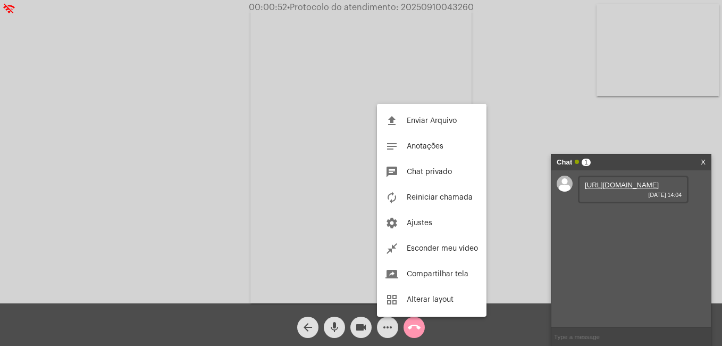
click at [614, 201] on div at bounding box center [361, 173] width 722 height 346
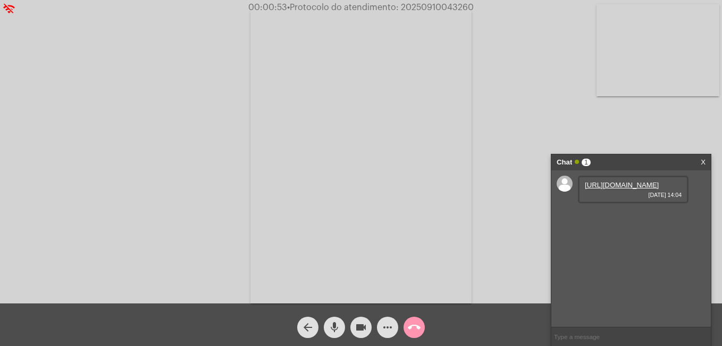
click at [617, 185] on link "https://neft-transfer-bucket.s3.amazonaws.com/temp-d1ee32c9-1a1b-5cf8-c80a-f334…" at bounding box center [622, 185] width 74 height 8
click at [616, 219] on link "https://neft-transfer-bucket.s3.amazonaws.com/temp-9855e62d-2139-0558-cc31-b3aa…" at bounding box center [622, 215] width 74 height 8
click at [632, 249] on link "https://neft-transfer-bucket.s3.amazonaws.com/temp-b6c86791-5d39-13a2-ba7b-4ce0…" at bounding box center [622, 245] width 74 height 8
click at [635, 219] on link "https://neft-transfer-bucket.s3.amazonaws.com/temp-9855e62d-2139-0558-cc31-b3aa…" at bounding box center [622, 215] width 74 height 8
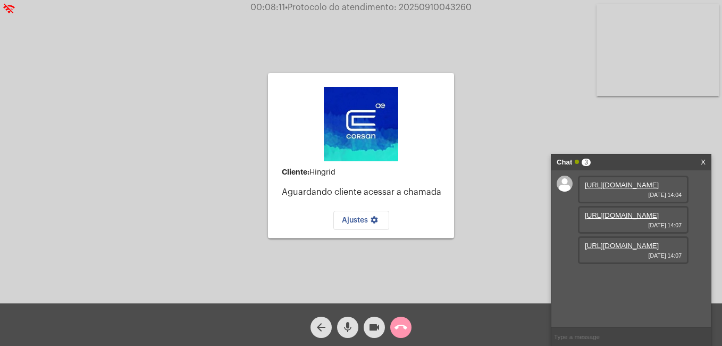
click at [705, 157] on link "X" at bounding box center [703, 162] width 5 height 16
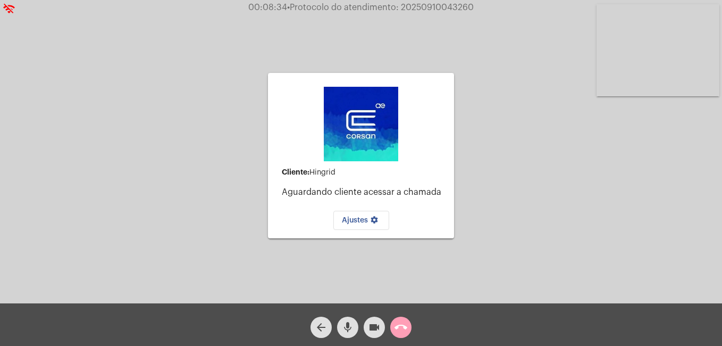
click at [399, 328] on mat-icon "call_end" at bounding box center [401, 327] width 13 height 13
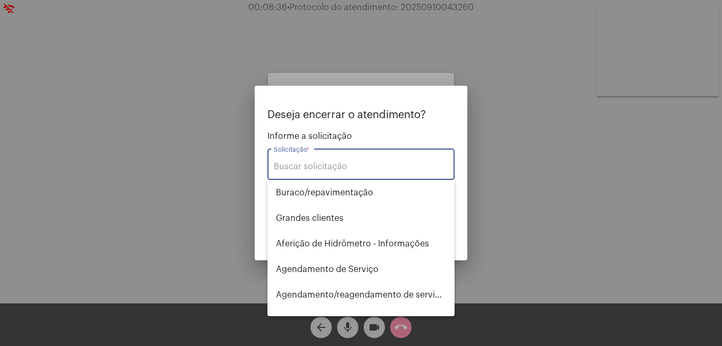
click at [354, 163] on input "Solicitação *" at bounding box center [361, 167] width 174 height 10
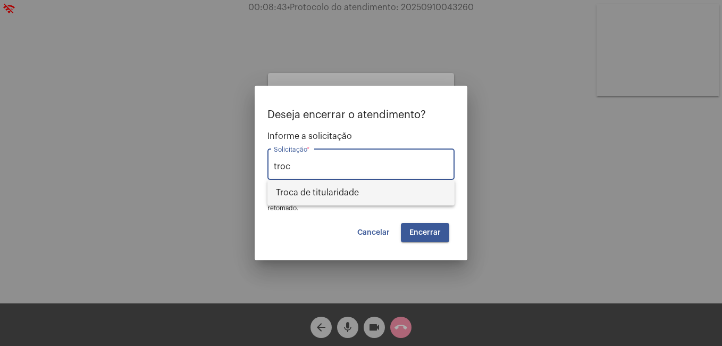
click at [342, 185] on span "Troca de titularidade" at bounding box center [361, 193] width 170 height 26
type input "Troca de titularidade"
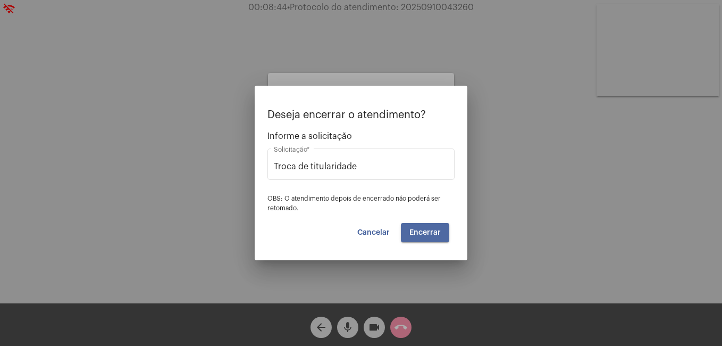
click at [442, 236] on button "Encerrar" at bounding box center [425, 232] width 48 height 19
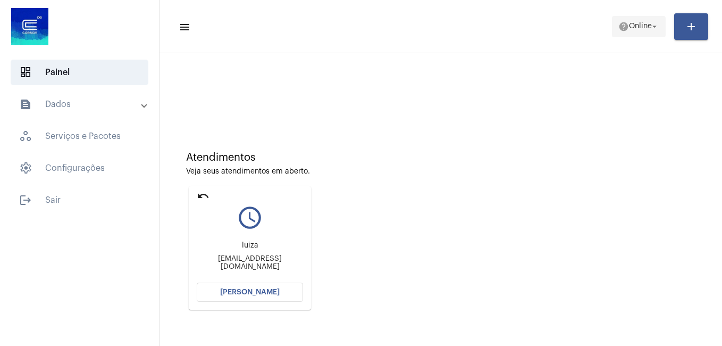
click at [647, 29] on span "Online" at bounding box center [640, 26] width 23 height 7
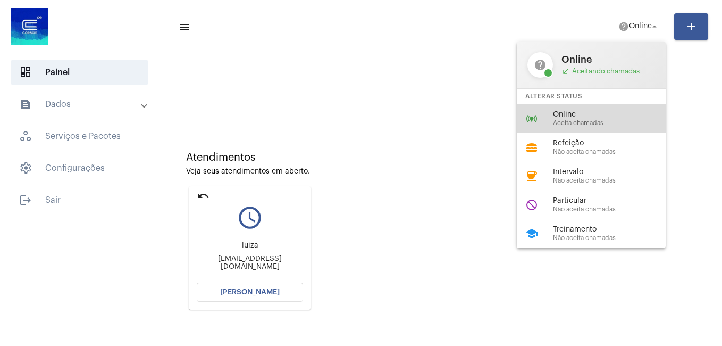
click at [596, 111] on span "Online" at bounding box center [613, 115] width 121 height 8
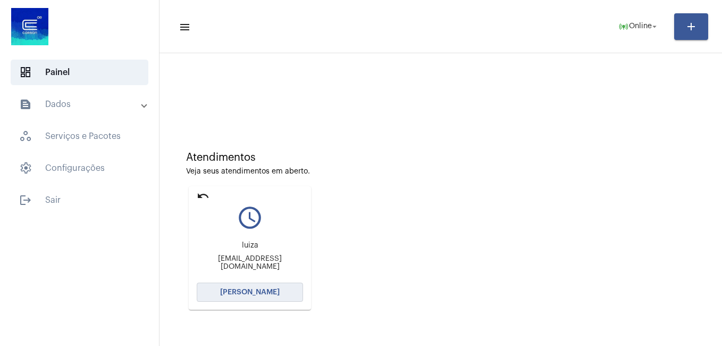
click at [261, 291] on span "[PERSON_NAME]" at bounding box center [250, 291] width 60 height 7
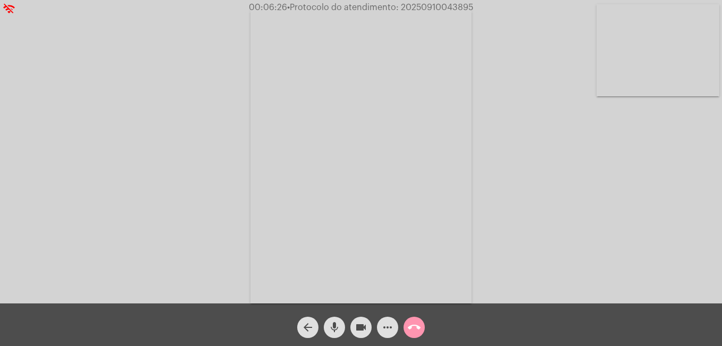
click at [362, 332] on mat-icon "videocam" at bounding box center [361, 327] width 13 height 13
click at [329, 321] on mat-icon "mic" at bounding box center [334, 327] width 13 height 13
click at [363, 325] on mat-icon "videocam_off" at bounding box center [361, 327] width 13 height 13
click at [330, 327] on mat-icon "mic_off" at bounding box center [334, 327] width 13 height 13
click at [357, 329] on mat-icon "videocam" at bounding box center [361, 327] width 13 height 13
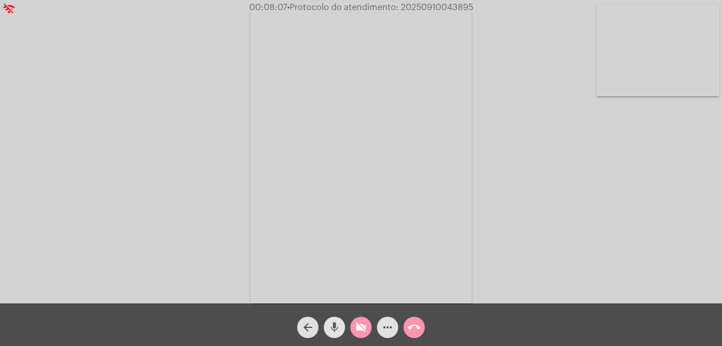
click at [332, 325] on mat-icon "mic" at bounding box center [334, 327] width 13 height 13
click at [357, 323] on mat-icon "videocam_off" at bounding box center [361, 327] width 13 height 13
click at [337, 324] on mat-icon "mic_off" at bounding box center [334, 327] width 13 height 13
click at [412, 329] on mat-icon "call_end" at bounding box center [414, 327] width 13 height 13
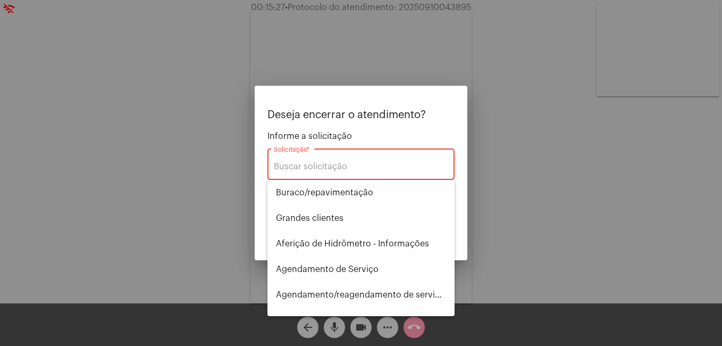
click at [342, 158] on div "Solicitação *" at bounding box center [361, 162] width 174 height 33
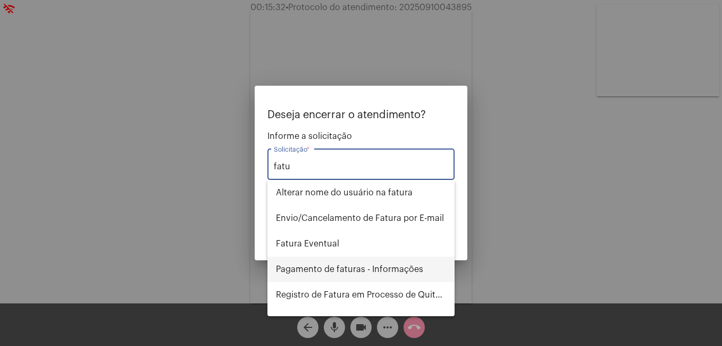
click at [382, 262] on span "Pagamento de faturas - Informações" at bounding box center [361, 269] width 170 height 26
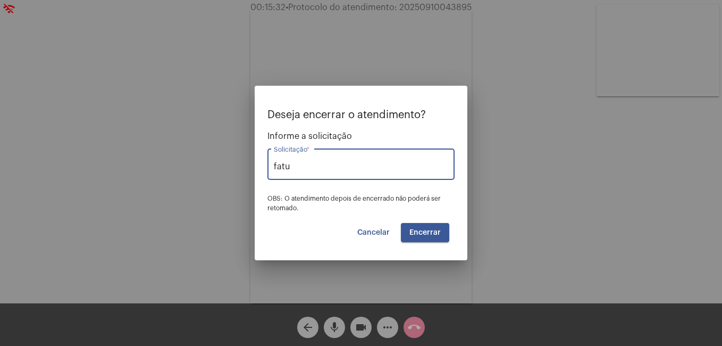
type input "Pagamento de faturas - Informações"
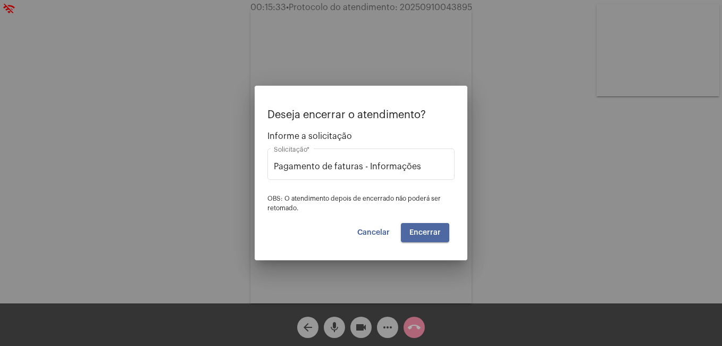
click at [422, 236] on span "Encerrar" at bounding box center [424, 232] width 31 height 7
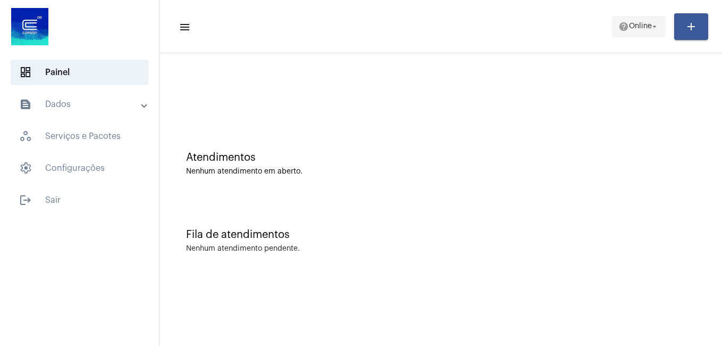
click at [634, 23] on span "Online" at bounding box center [640, 26] width 23 height 7
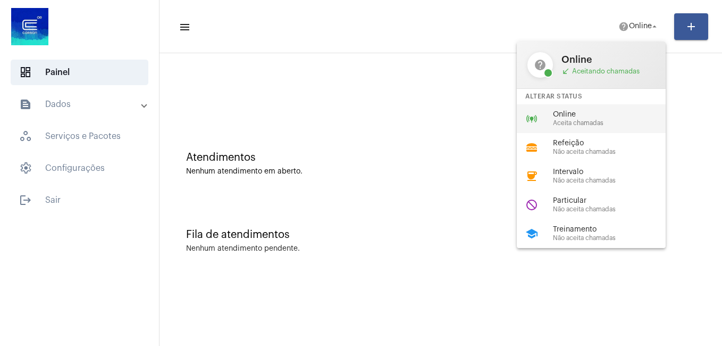
click at [583, 121] on span "Aceita chamadas" at bounding box center [613, 123] width 121 height 7
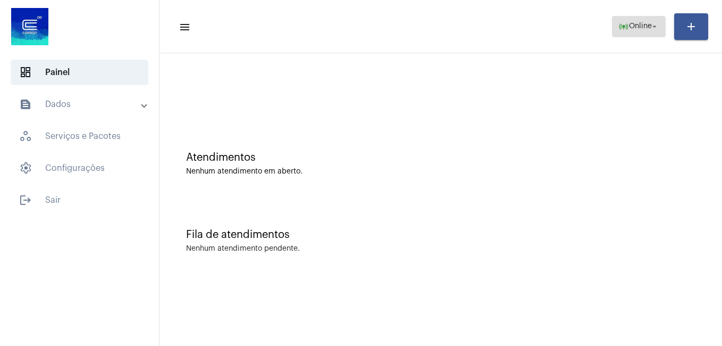
click at [650, 28] on mat-icon "arrow_drop_down" at bounding box center [655, 27] width 10 height 10
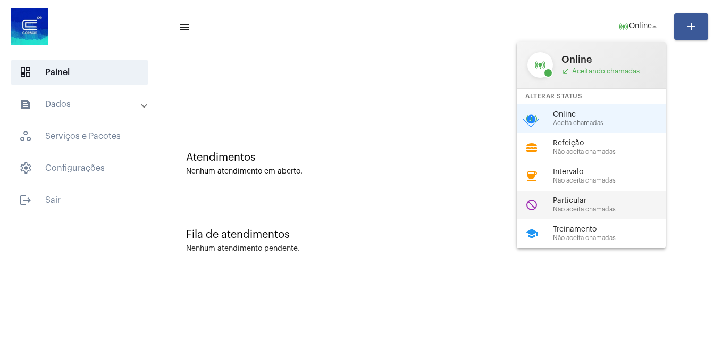
click at [585, 200] on span "Particular" at bounding box center [613, 201] width 121 height 8
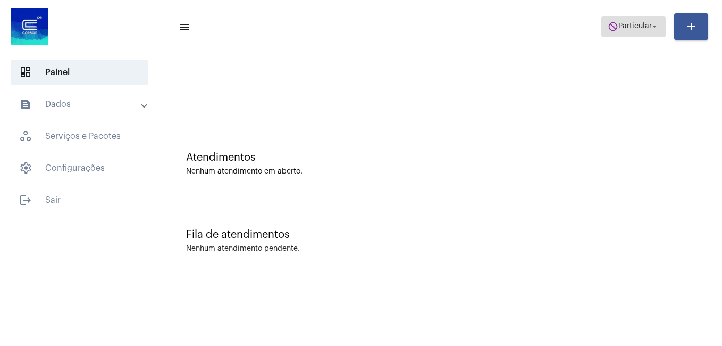
click at [622, 33] on span "do_not_disturb Particular arrow_drop_down" at bounding box center [634, 25] width 52 height 19
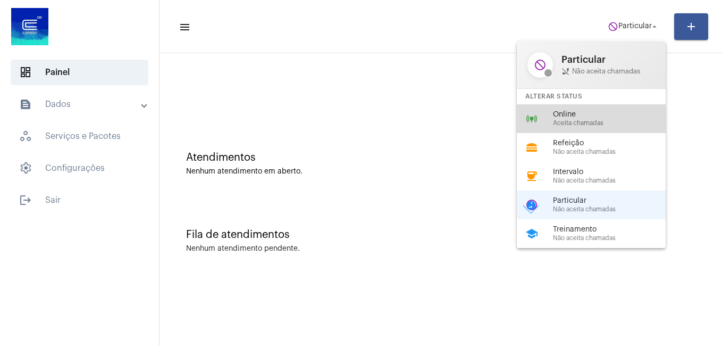
click at [572, 118] on span "Online" at bounding box center [613, 115] width 121 height 8
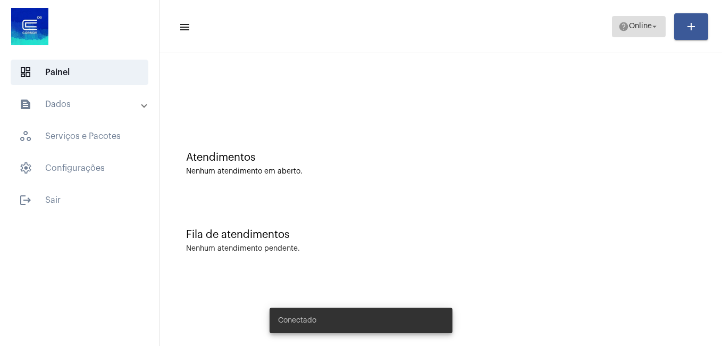
click at [635, 28] on span "Online" at bounding box center [640, 26] width 23 height 7
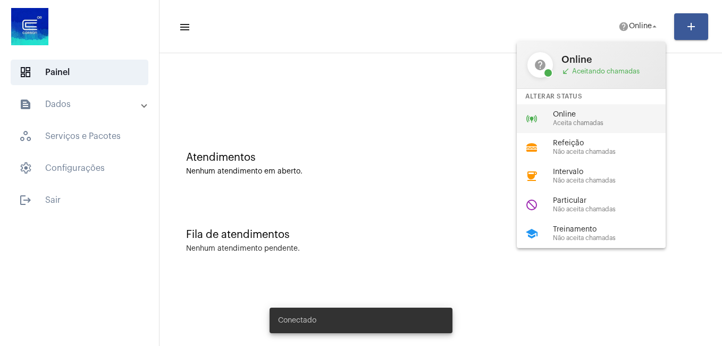
click at [586, 120] on span "Aceita chamadas" at bounding box center [613, 123] width 121 height 7
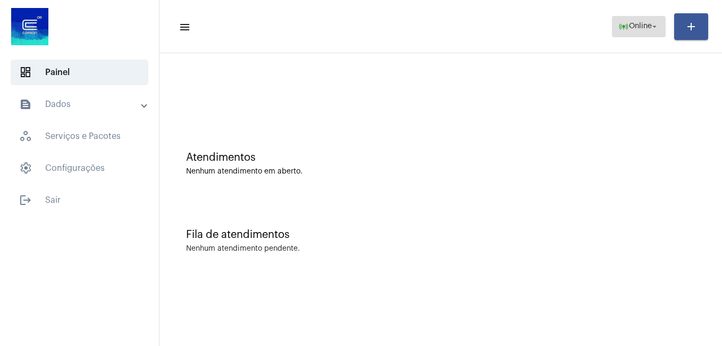
click at [626, 34] on span "online_prediction Online arrow_drop_down" at bounding box center [638, 25] width 41 height 19
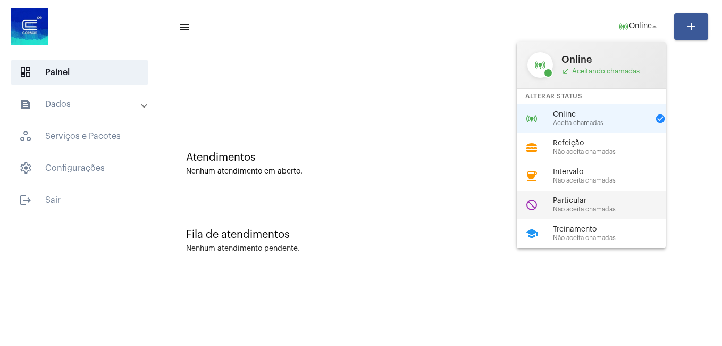
click at [623, 195] on div "do_not_disturb Particular Não aceita chamadas" at bounding box center [600, 204] width 166 height 29
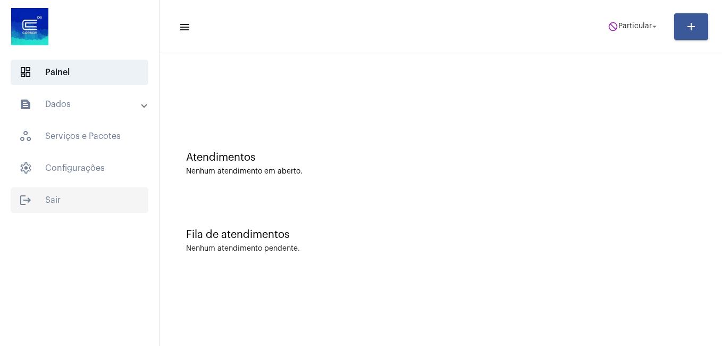
click at [35, 200] on span "logout Sair" at bounding box center [80, 200] width 138 height 26
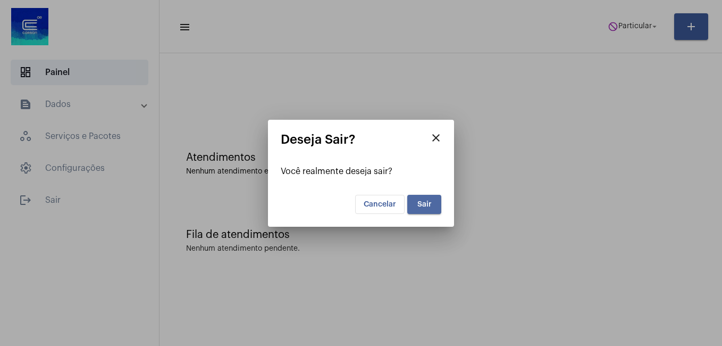
click at [433, 203] on button "Sair" at bounding box center [424, 204] width 34 height 19
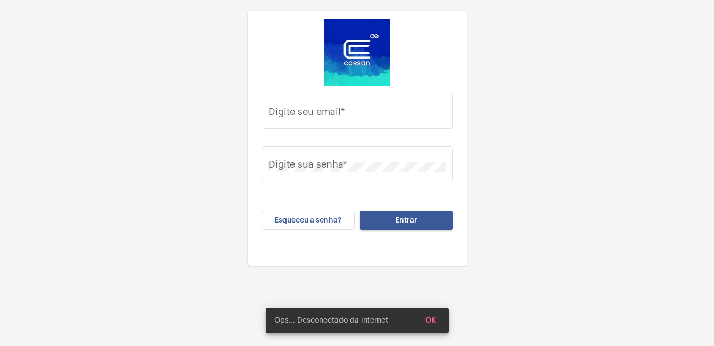
type input "[PERSON_NAME][EMAIL_ADDRESS][PERSON_NAME][DOMAIN_NAME]"
